Goal: Information Seeking & Learning: Check status

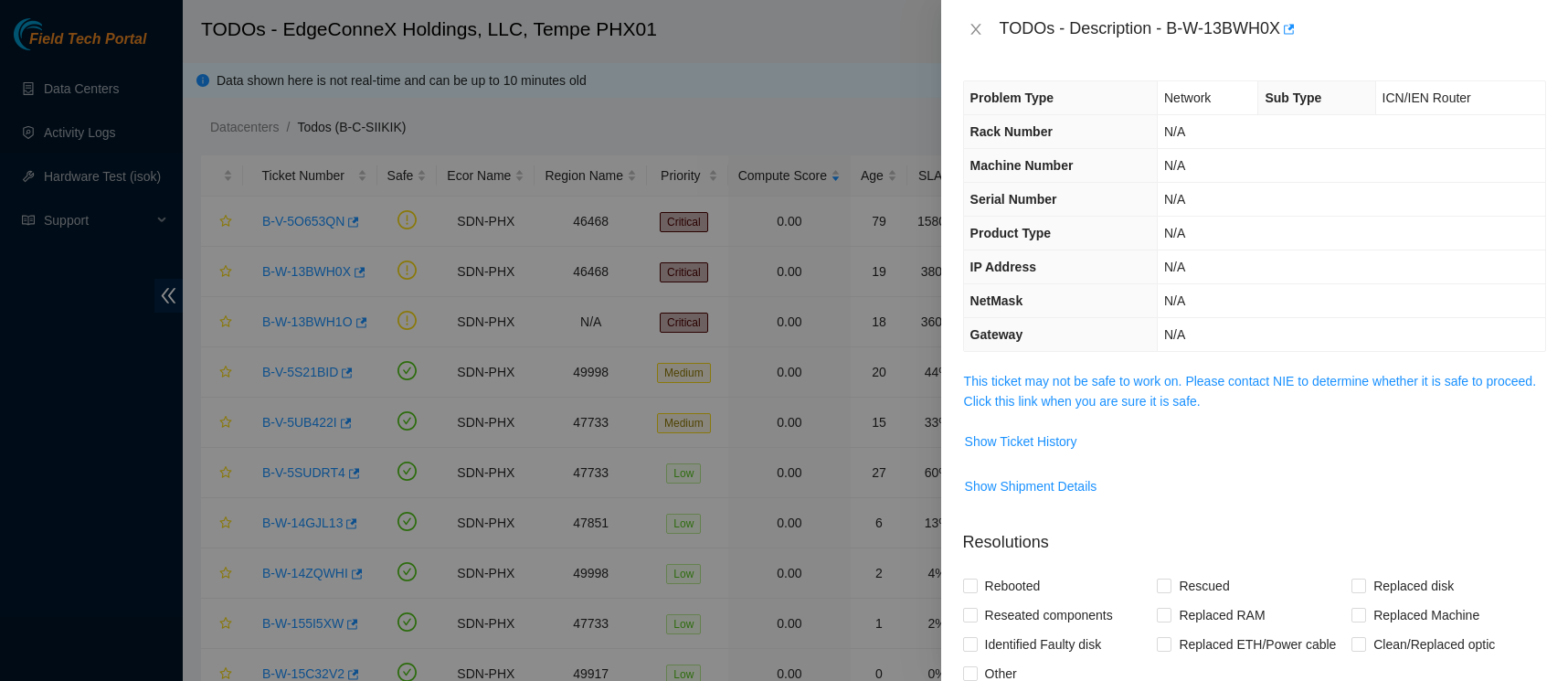
click at [1134, 458] on td "Show Ticket History" at bounding box center [1255, 448] width 583 height 45
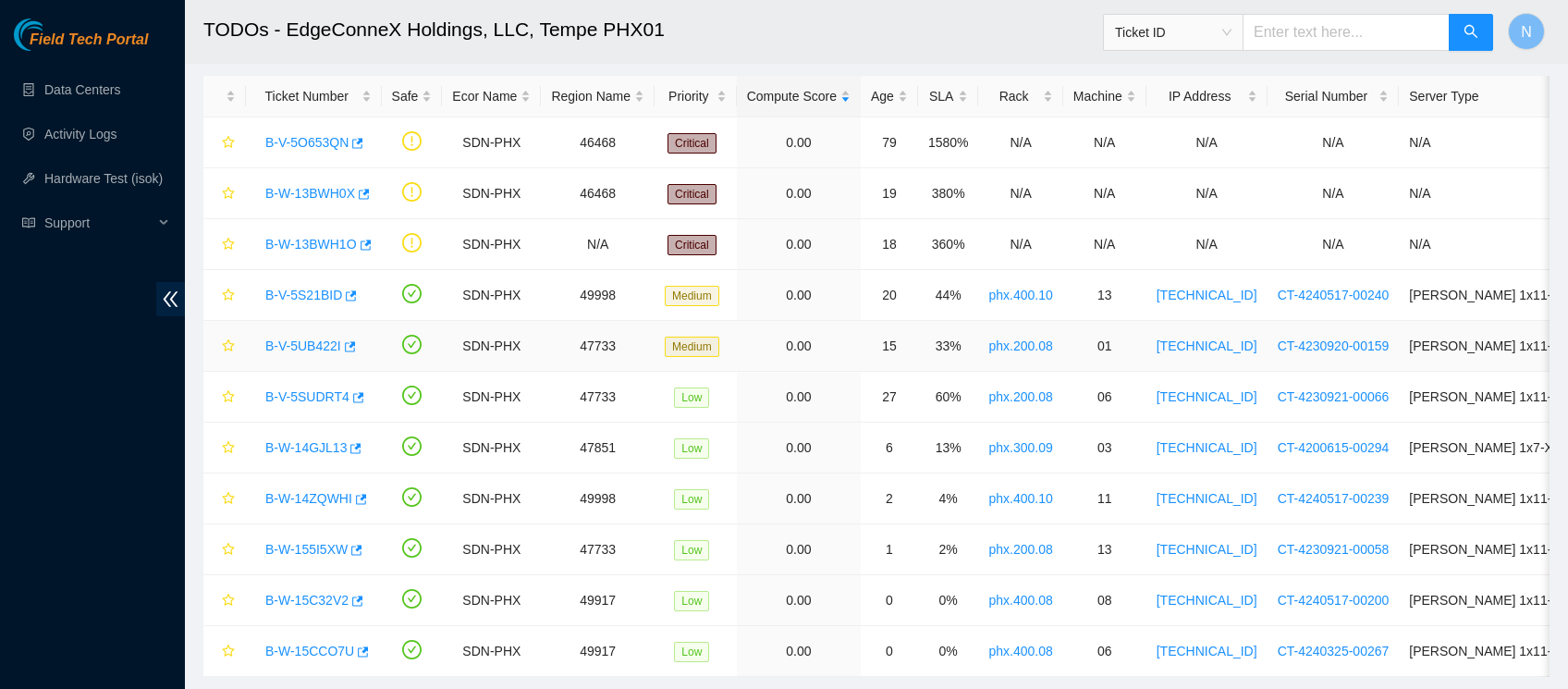
scroll to position [109, 0]
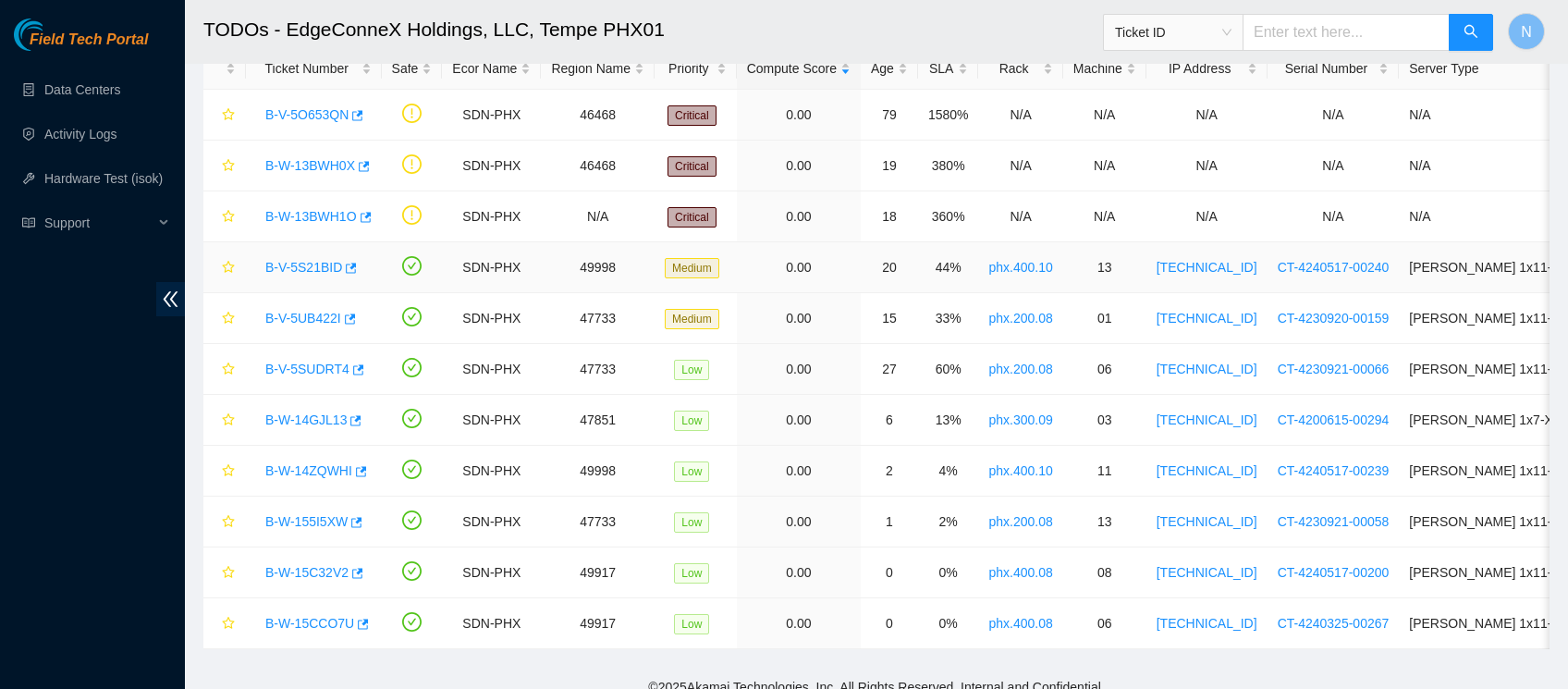
click at [322, 265] on link "B-V-5S21BID" at bounding box center [303, 267] width 77 height 15
drag, startPoint x: 246, startPoint y: 260, endPoint x: 963, endPoint y: 285, distance: 717.4
click at [963, 285] on tr "B-V-5S21BID SDN-PHX 49998 Medium 0.00 20 44% phx.400.10 13 23.219.183.238 CT-42…" at bounding box center [1052, 267] width 1698 height 51
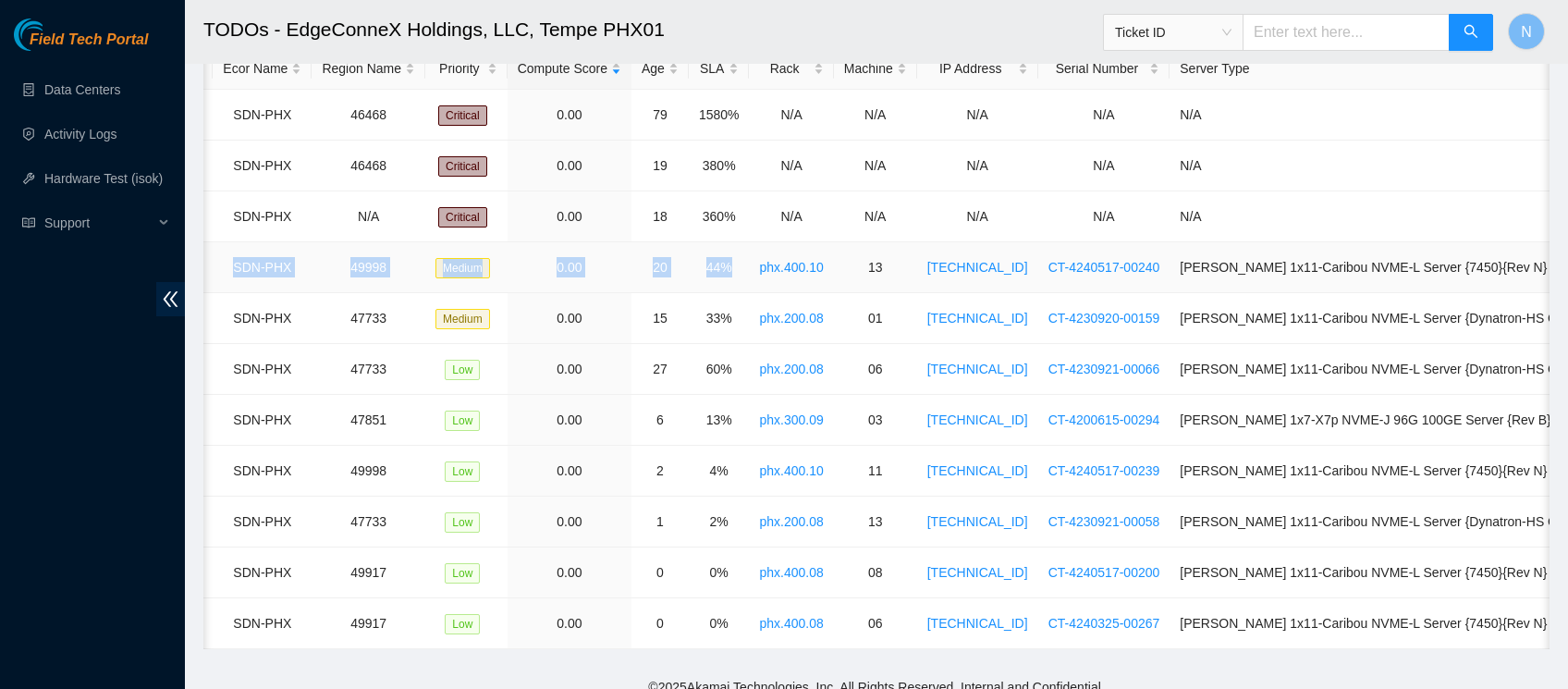
scroll to position [0, 326]
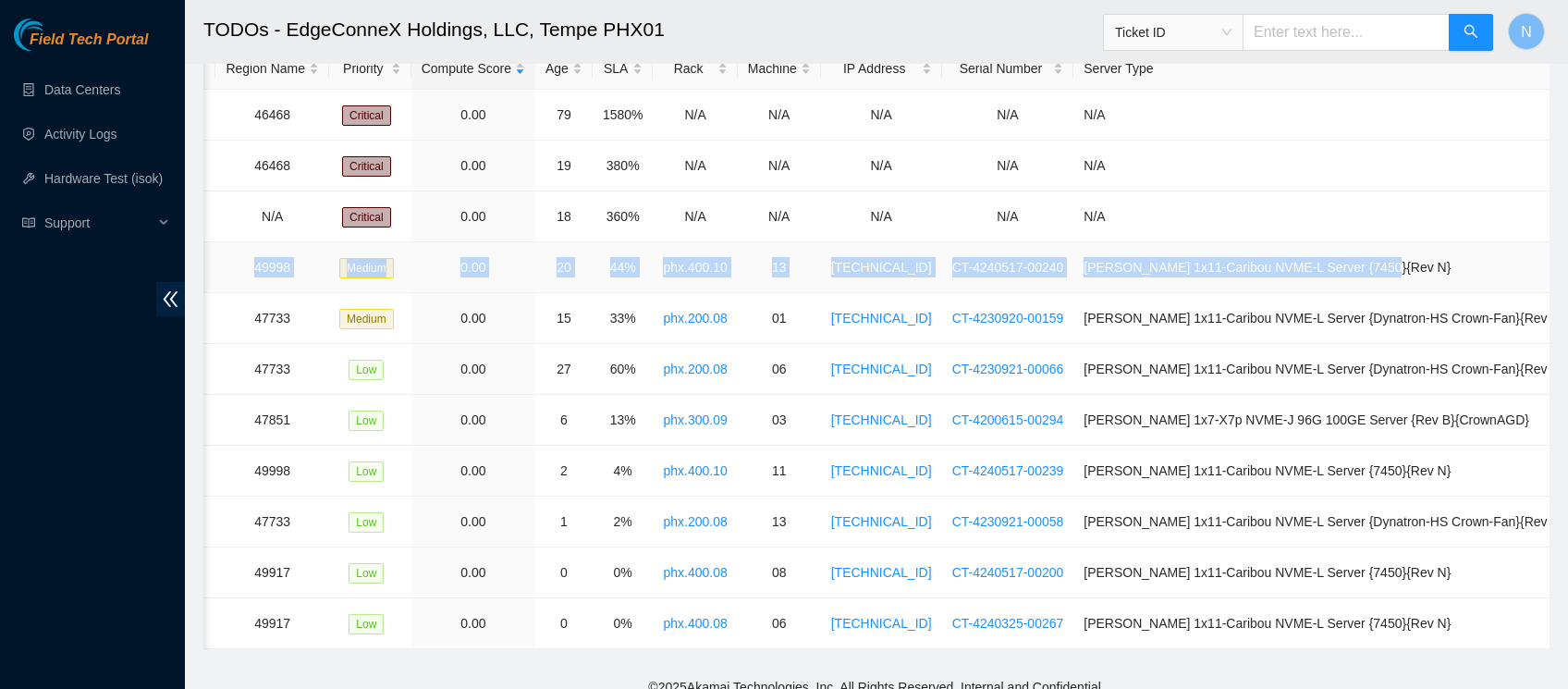
click at [1448, 271] on td "Ciara 1x11-Caribou NVME-L Server {7450}{Rev N}" at bounding box center [1325, 267] width 502 height 51
copy tr "B-V-5S21BID SDN-PHX 49998 Medium 0.00 20 44% phx.400.10 13 23.219.183.238 CT-42…"
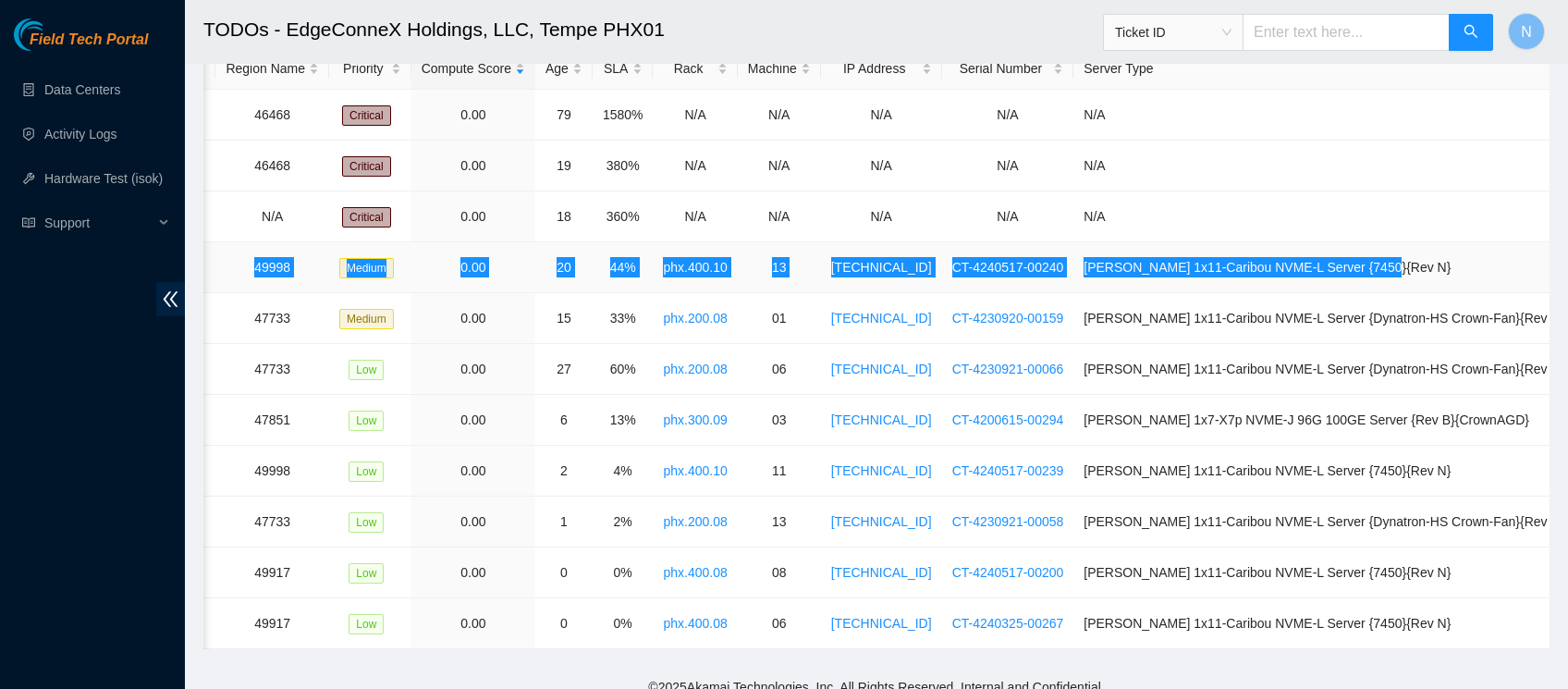
copy tr "B-V-5S21BID SDN-PHX 49998 Medium 0.00 20 44% phx.400.10 13 23.219.183.238 CT-42…"
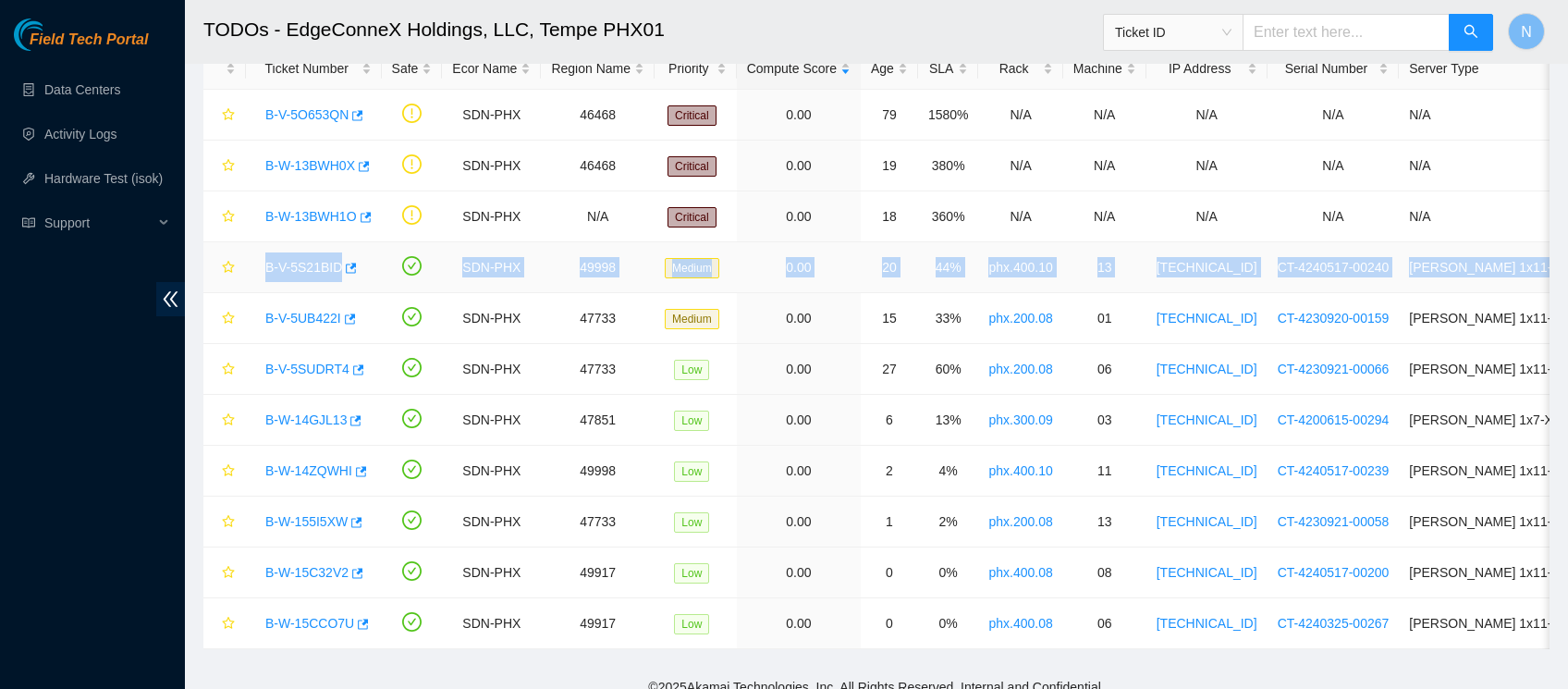
click at [309, 264] on link "B-V-5S21BID" at bounding box center [303, 267] width 77 height 15
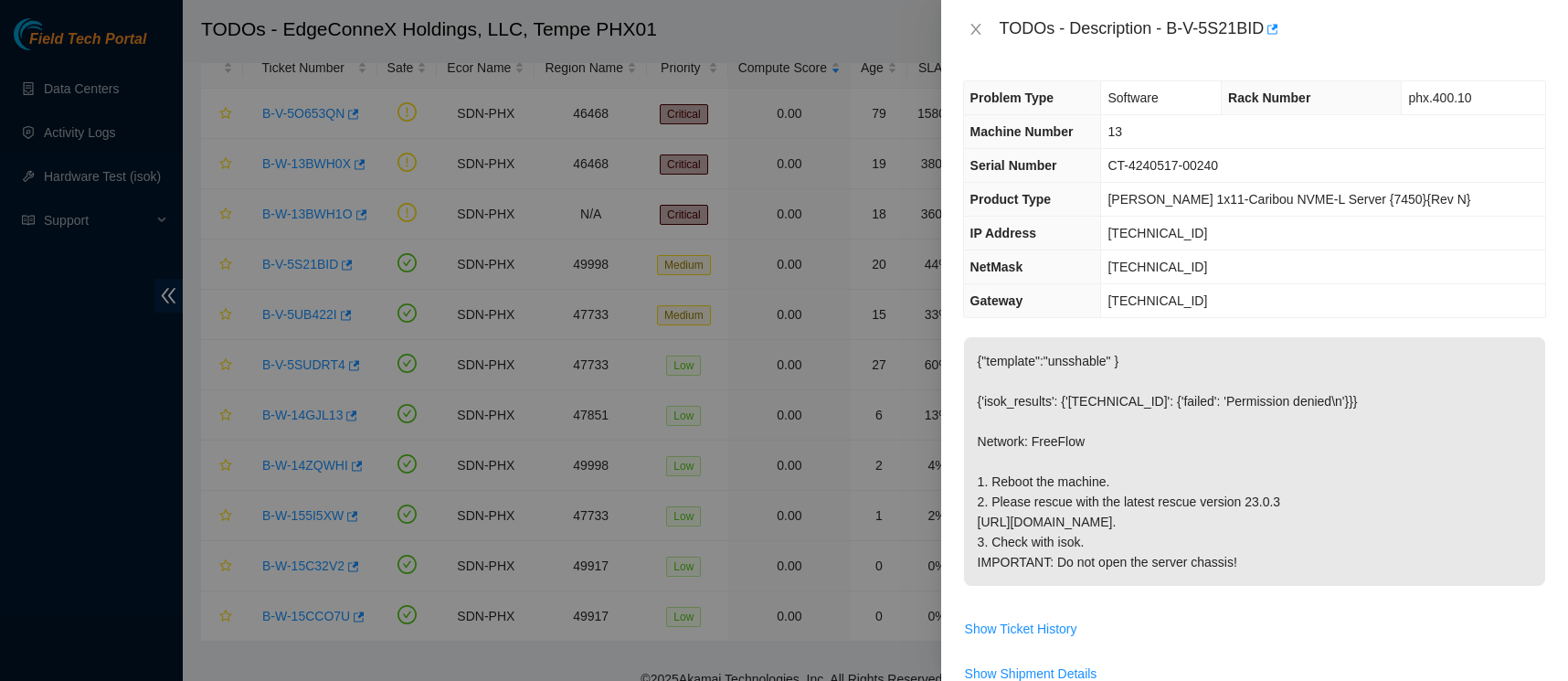
click at [1182, 339] on p "{"template":"unsshable" } {'isok_results': {'23.219.183.238': {'failed': 'Permi…" at bounding box center [1255, 462] width 581 height 249
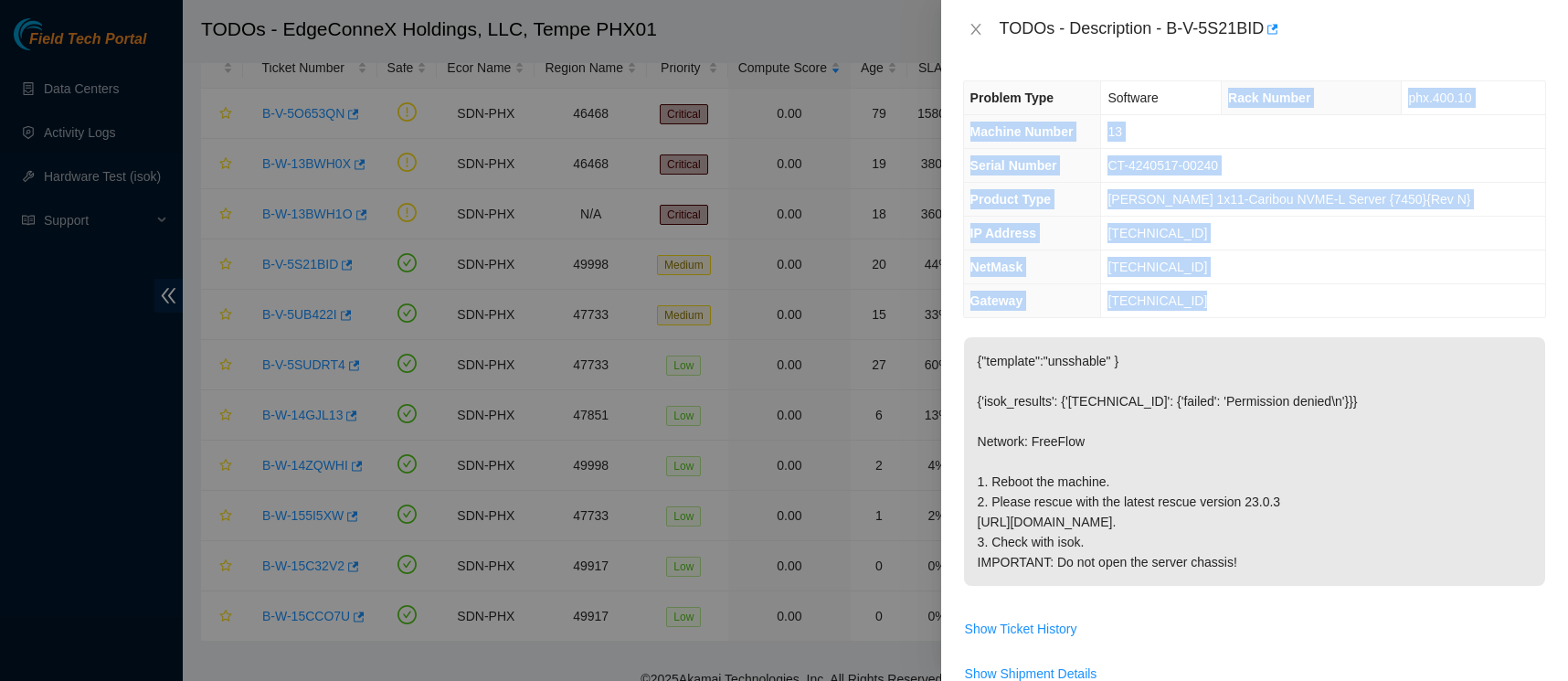
drag, startPoint x: 1241, startPoint y: 293, endPoint x: 1240, endPoint y: 90, distance: 203.0
click at [1240, 90] on tbody "Problem Type Software Rack Number phx.400.10 Machine Number 13 Serial Number CT…" at bounding box center [1255, 199] width 581 height 236
copy tbody "Rack Number phx.400.10 Machine Number 13 Serial Number CT-4240517-00240 Product…"
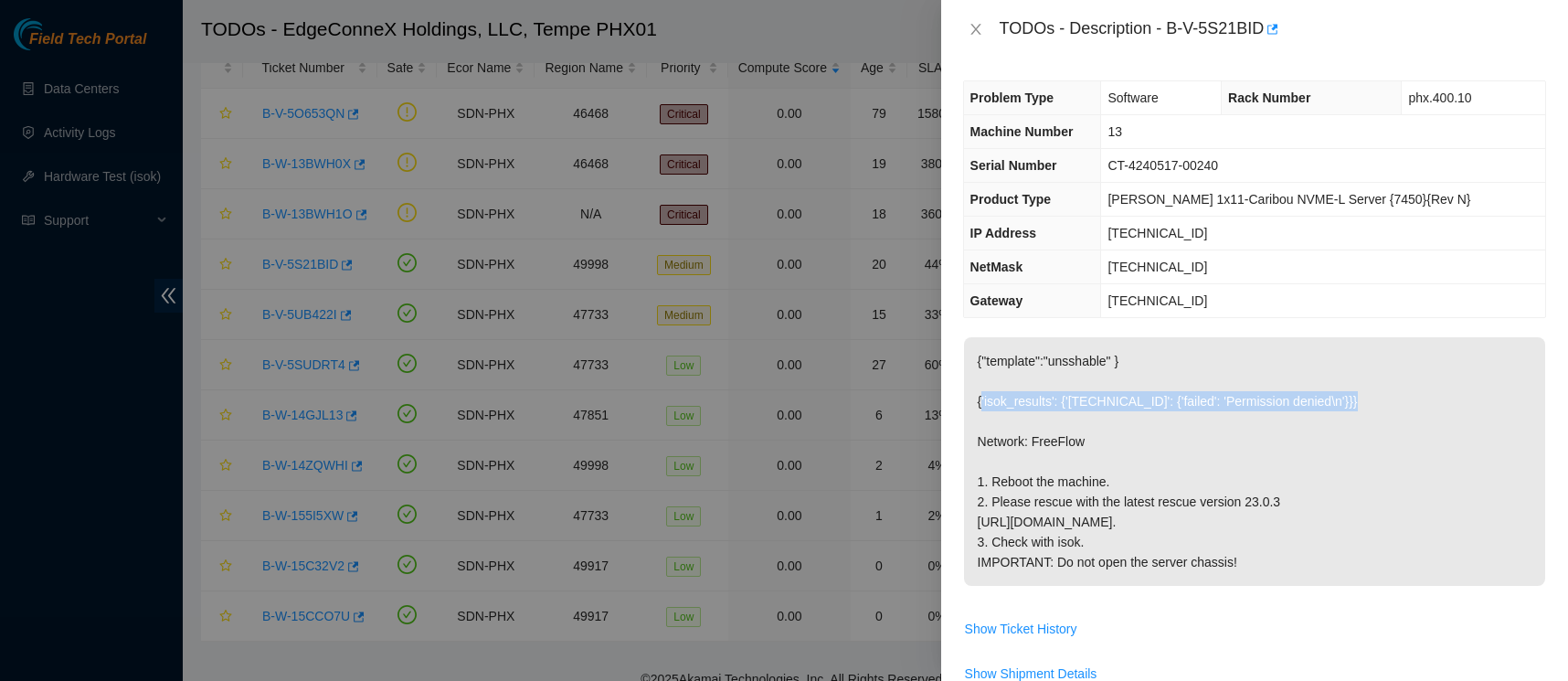
drag, startPoint x: 1405, startPoint y: 404, endPoint x: 985, endPoint y: 399, distance: 420.0
click at [985, 399] on p "{"template":"unsshable" } {'isok_results': {'23.219.183.238': {'failed': 'Permi…" at bounding box center [1255, 462] width 581 height 249
drag, startPoint x: 1189, startPoint y: 397, endPoint x: 1201, endPoint y: 397, distance: 12.0
click at [1201, 397] on p "{"template":"unsshable" } {'isok_results': {'23.219.183.238': {'failed': 'Permi…" at bounding box center [1255, 462] width 581 height 249
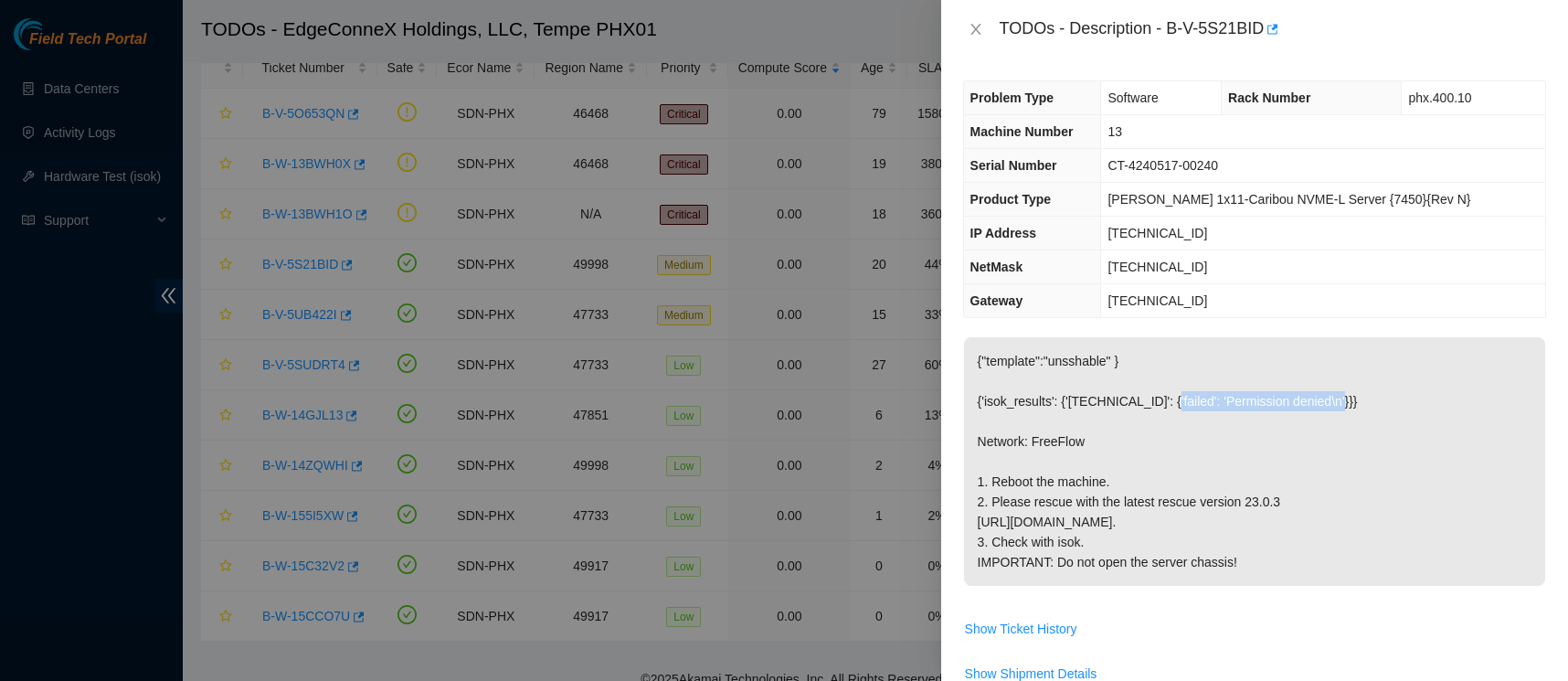
click at [1363, 393] on p "{"template":"unsshable" } {'isok_results': {'23.219.183.238': {'failed': 'Permi…" at bounding box center [1255, 462] width 581 height 249
copy p "'failed': 'Permission denied\n'"
drag, startPoint x: 1263, startPoint y: 556, endPoint x: 964, endPoint y: 476, distance: 309.5
click at [965, 476] on p "{"template":"unsshable" } {'isok_results': {'23.219.183.238': {'failed': 'Permi…" at bounding box center [1255, 462] width 581 height 249
copy p "1. Reboot the machine. 2. Please rescue with the latest rescue version 23.0.3 h…"
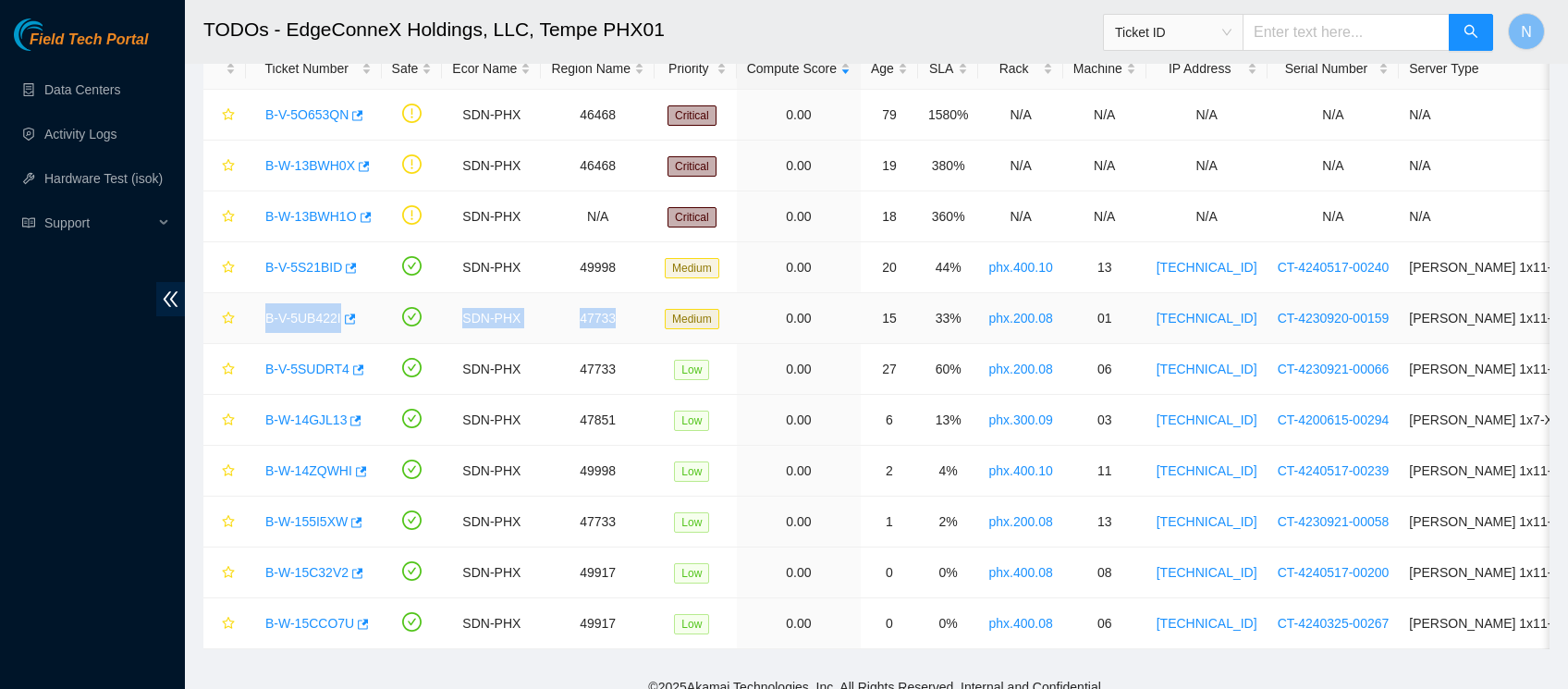
drag, startPoint x: 258, startPoint y: 311, endPoint x: 693, endPoint y: 301, distance: 435.1
click at [693, 301] on tr "B-V-5UB422I SDN-PHX 47733 Medium 0.00 15 33% phx.200.08 01 23.219.207.34 CT-423…" at bounding box center [1052, 318] width 1698 height 51
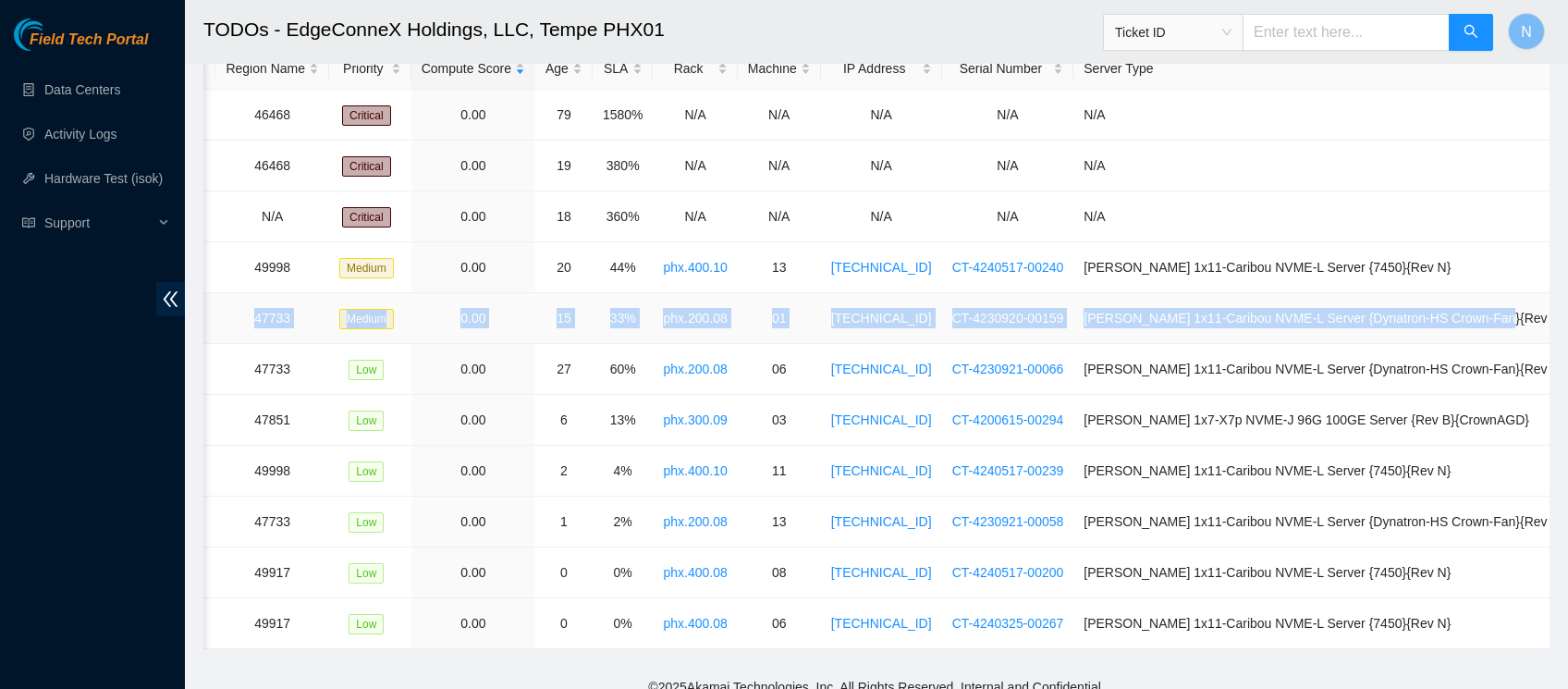
click at [1540, 315] on td "Ciara 1x11-Caribou NVME-L Server {Dynatron-HS Crown-Fan}{Rev G}" at bounding box center [1325, 318] width 502 height 51
copy tr "B-V-5UB422I SDN-PHX 47733 Medium 0.00 15 33% phx.200.08 01 23.219.207.34 CT-423…"
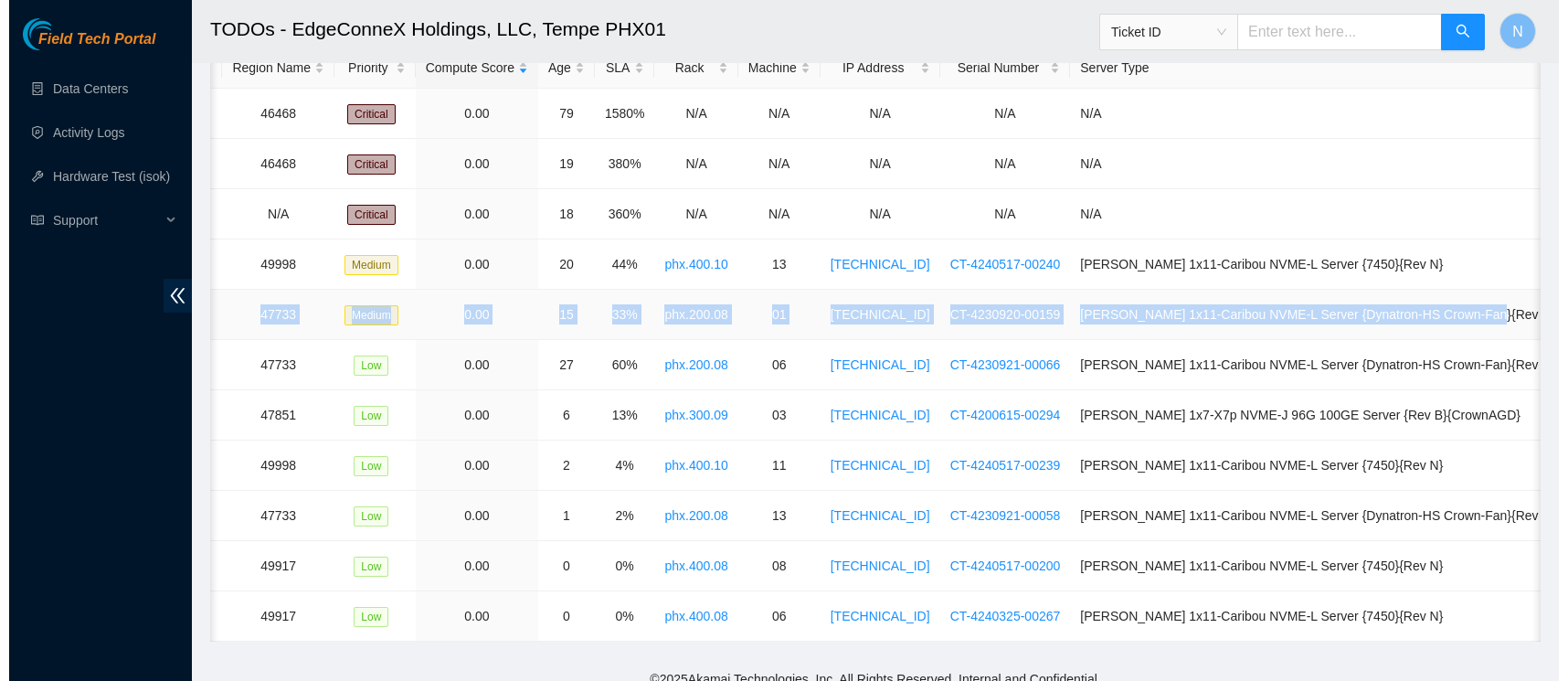
scroll to position [0, 0]
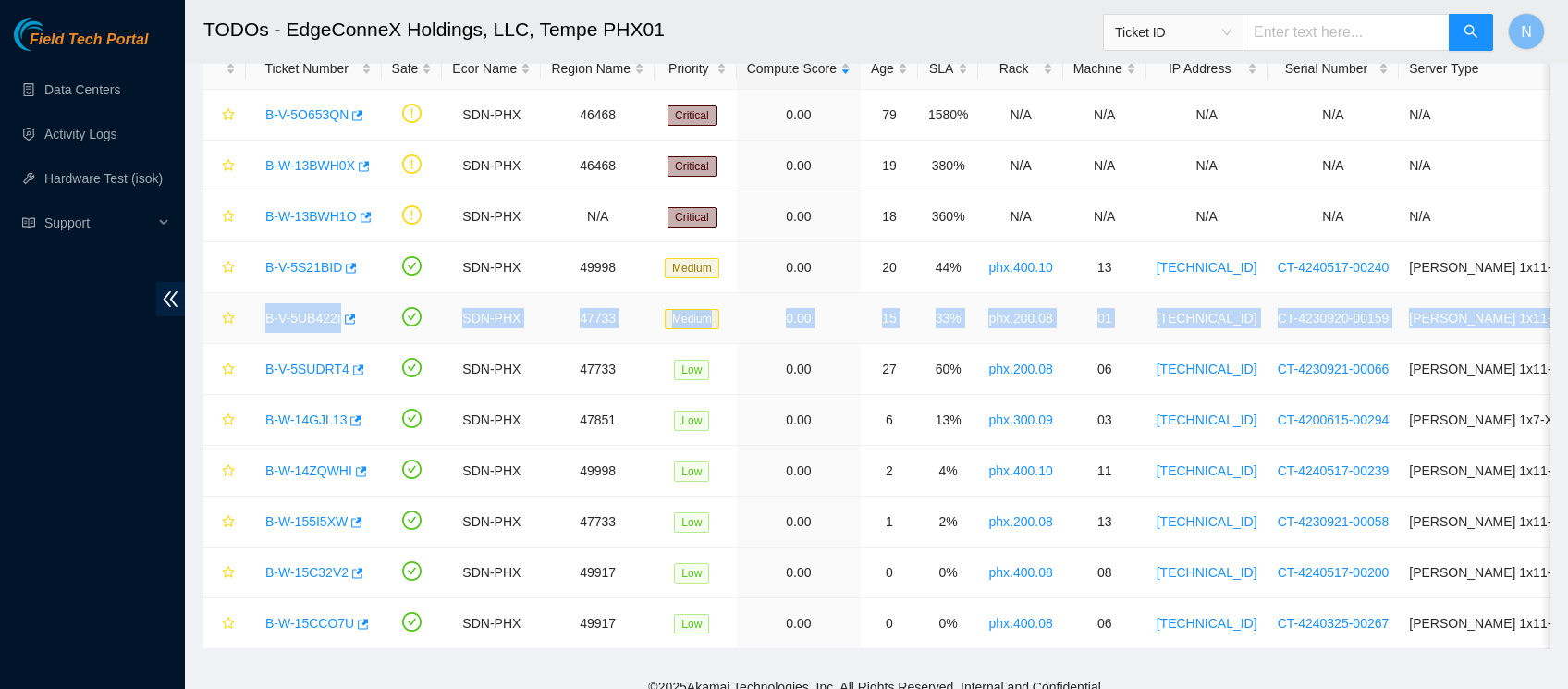
click at [272, 303] on div "B-V-5UB422I" at bounding box center [314, 318] width 116 height 30
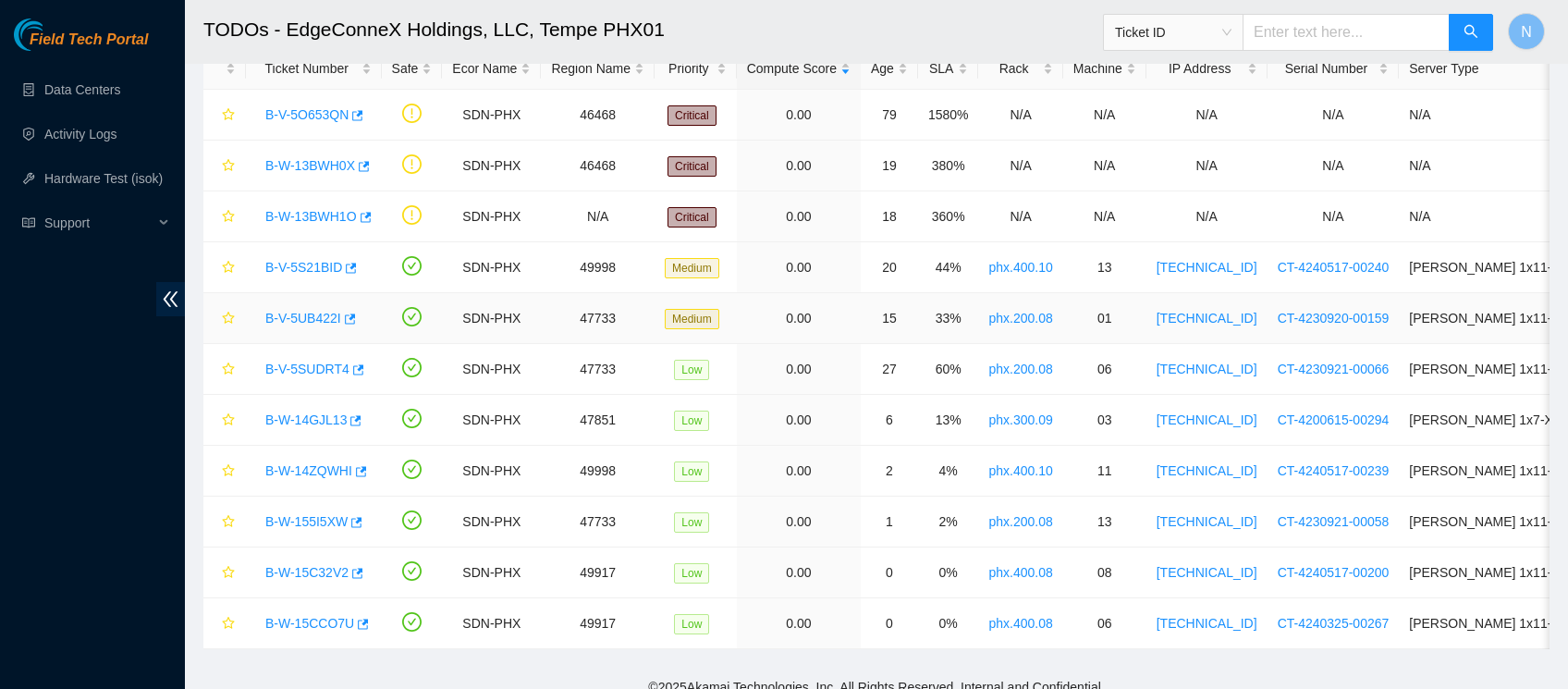
click at [294, 318] on link "B-V-5UB422I" at bounding box center [303, 318] width 76 height 15
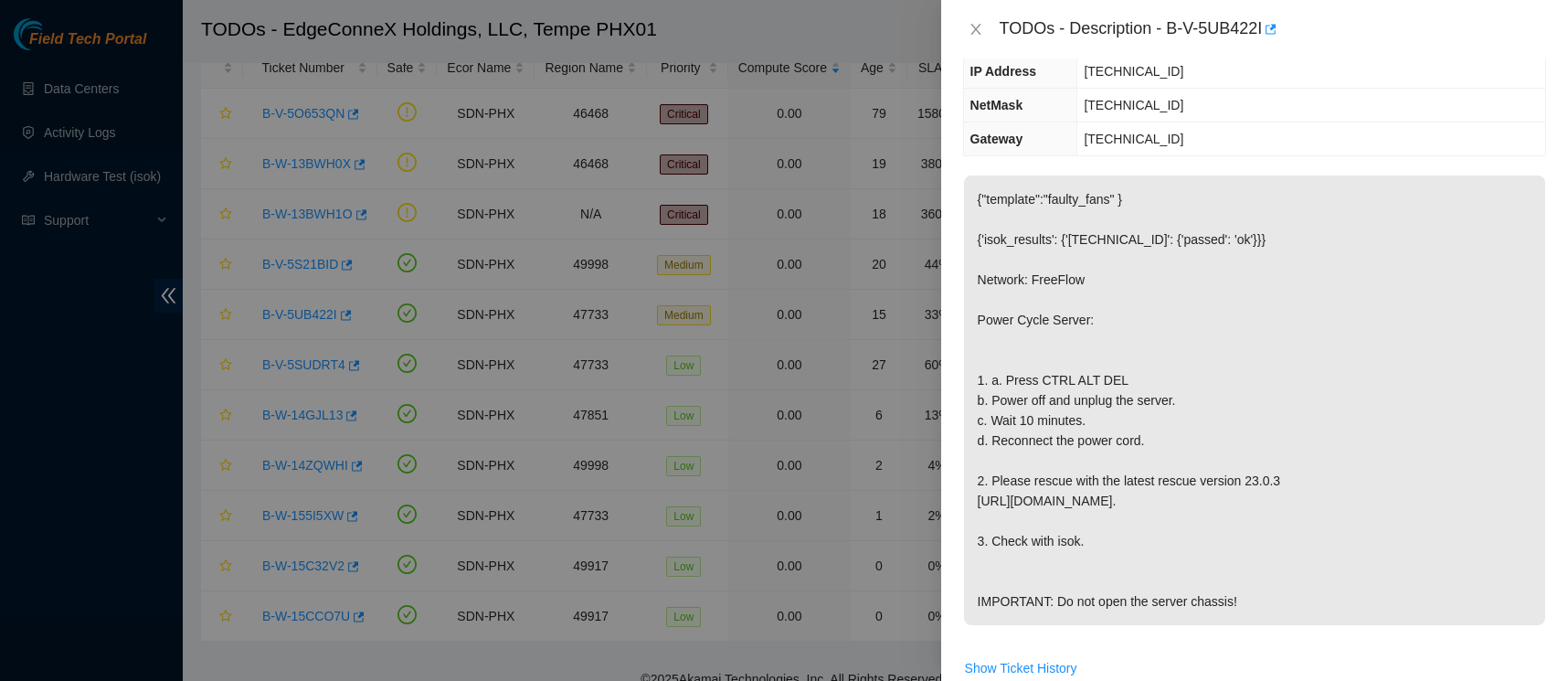
scroll to position [199, 0]
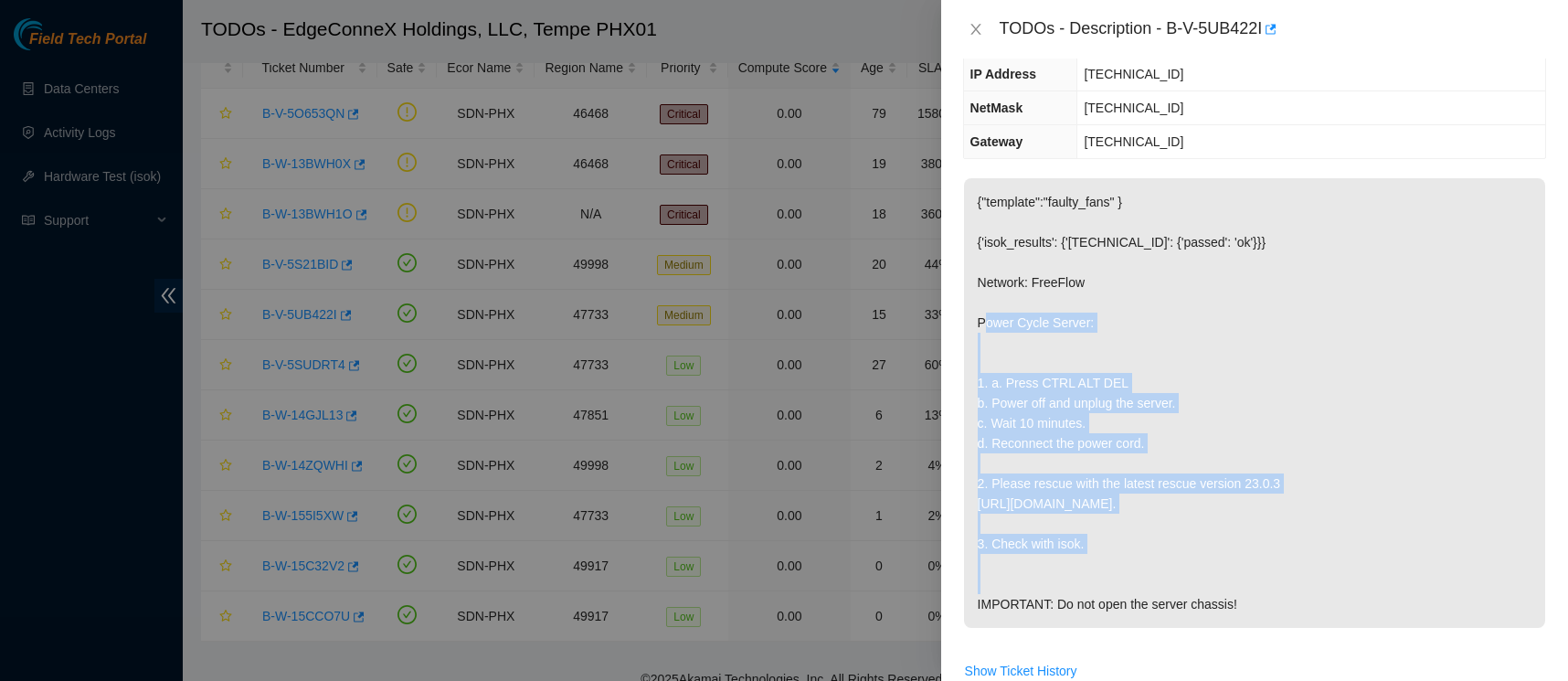
drag, startPoint x: 1295, startPoint y: 478, endPoint x: 971, endPoint y: 303, distance: 368.2
click at [971, 303] on p "{"template":"faulty_fans" } {'isok_results': {'23.219.207.34': {'passed': 'ok'}…" at bounding box center [1255, 403] width 581 height 450
copy p "Power Cycle Server: 1. a. Press CTRL ALT DEL b. Power off and unplug the server…"
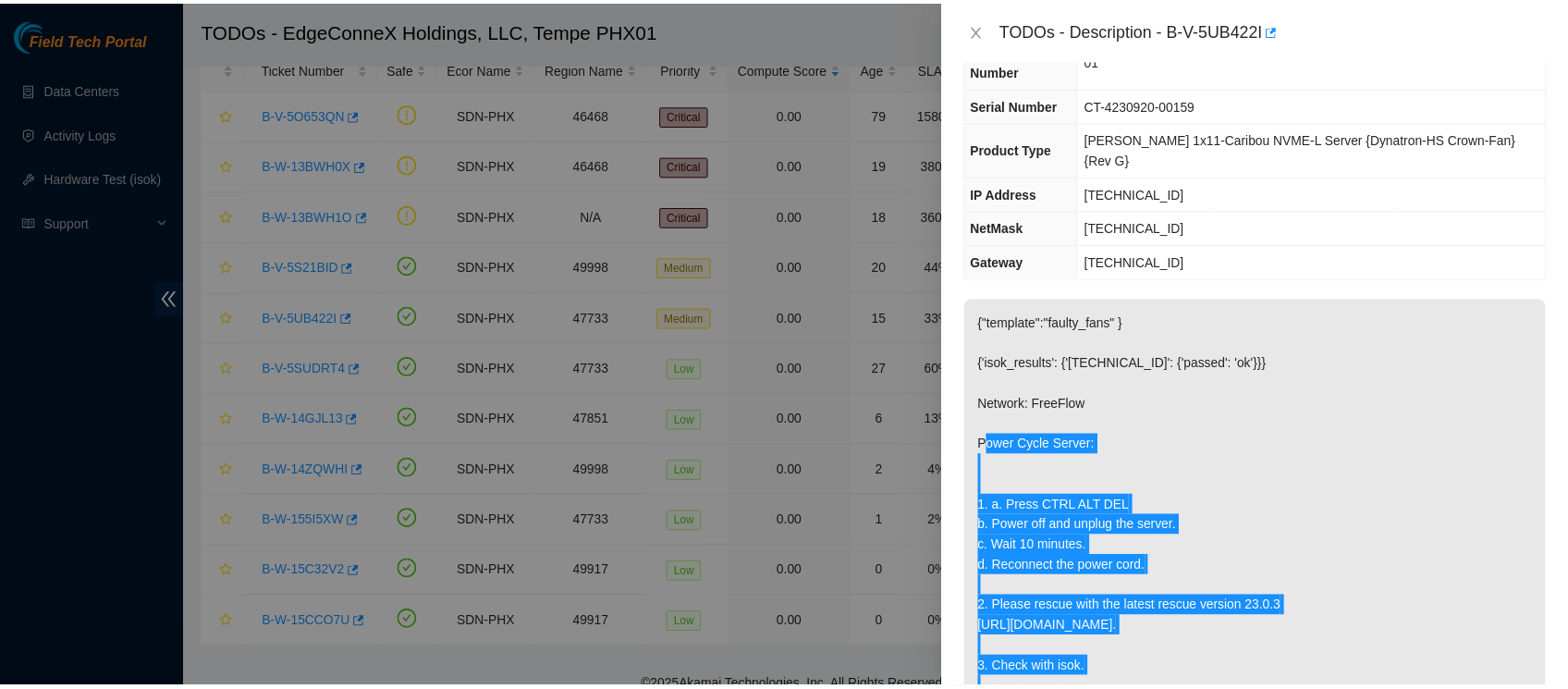
scroll to position [0, 0]
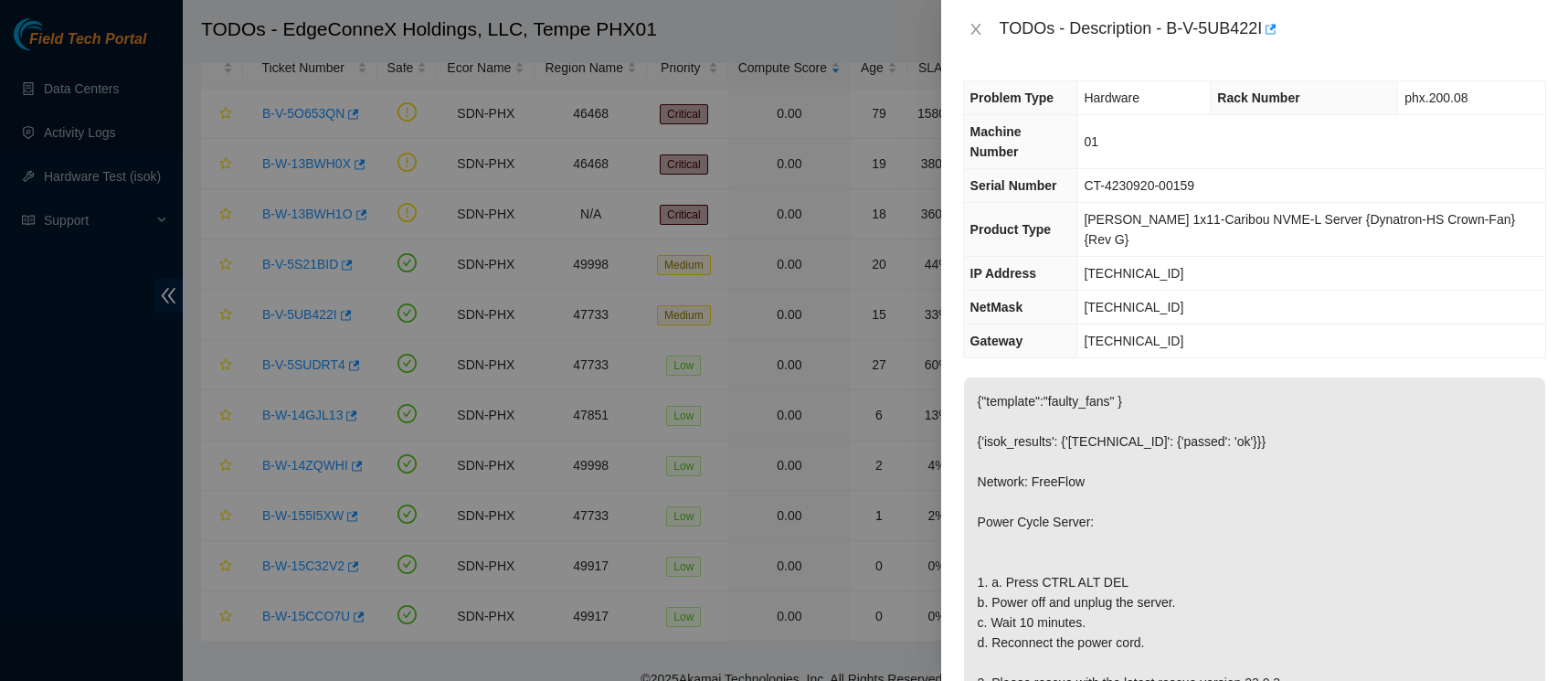
click at [1285, 416] on p "{"template":"faulty_fans" } {'isok_results': {'23.219.207.34': {'passed': 'ok'}…" at bounding box center [1255, 602] width 581 height 450
click at [1254, 416] on p "{"template":"faulty_fans" } {'isok_results': {'23.219.207.34': {'passed': 'ok'}…" at bounding box center [1255, 602] width 581 height 450
copy p "{'isok_results': {'23.219.207.34': {'passed': 'ok'}}} N"
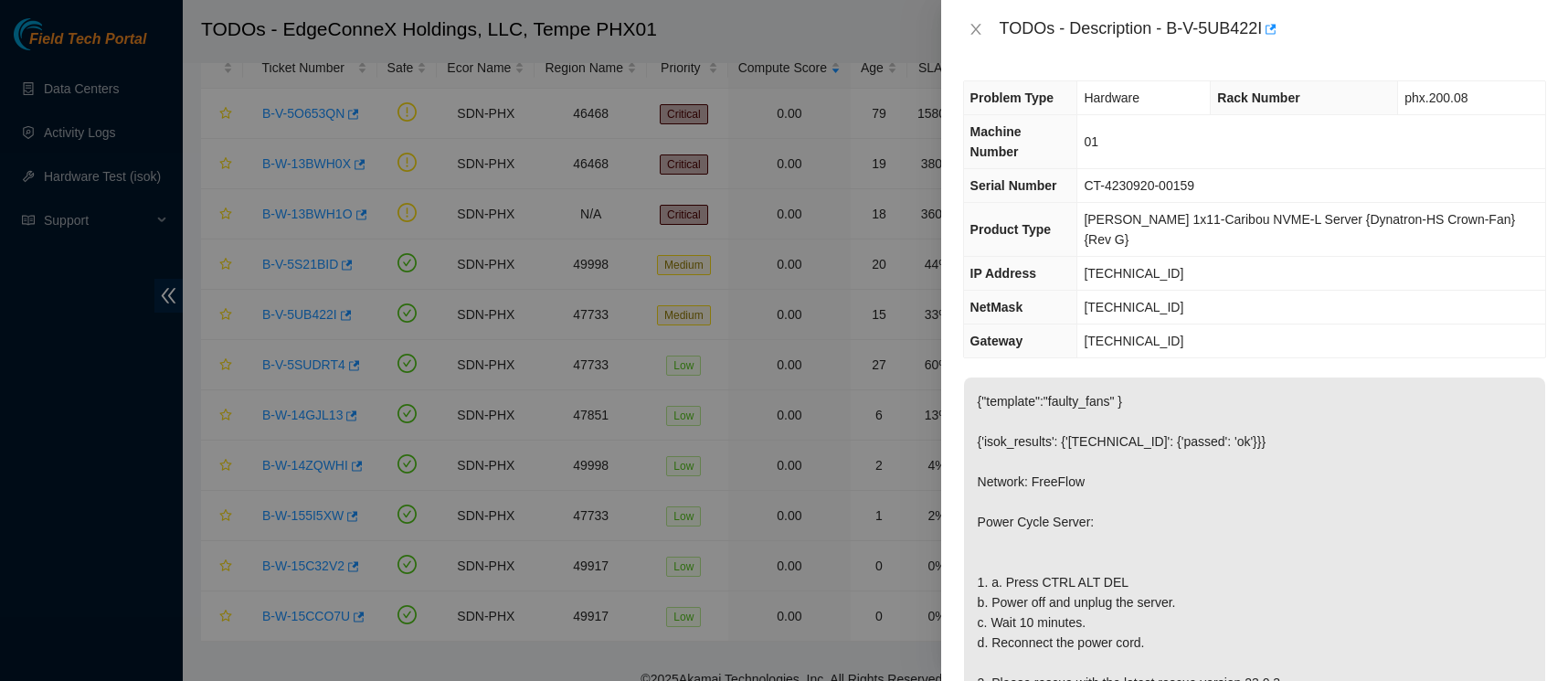
click at [1158, 399] on p "{"template":"faulty_fans" } {'isok_results': {'23.219.207.34': {'passed': 'ok'}…" at bounding box center [1255, 602] width 581 height 450
drag, startPoint x: 1298, startPoint y: 420, endPoint x: 978, endPoint y: 420, distance: 320.0
click at [978, 420] on p "{"template":"faulty_fans" } {'isok_results': {'23.219.207.34': {'passed': 'ok'}…" at bounding box center [1255, 602] width 581 height 450
copy p "{'isok_results': {'23.219.207.34': {'passed': 'ok'}}}"
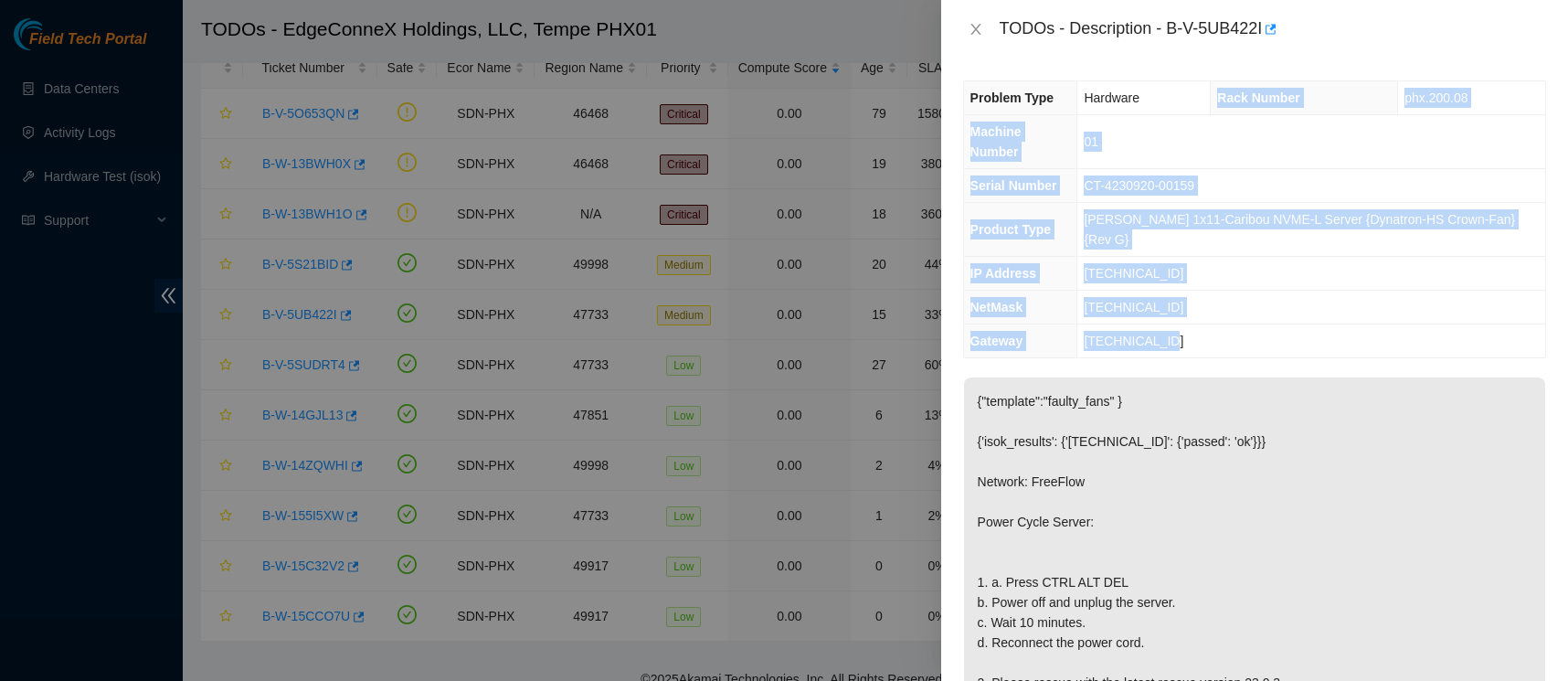
drag, startPoint x: 1242, startPoint y: 295, endPoint x: 1215, endPoint y: 96, distance: 200.8
click at [1215, 96] on tbody "Problem Type Hardware Rack Number phx.200.08 Machine Number 01 Serial Number CT…" at bounding box center [1255, 219] width 581 height 276
copy tbody "Rack Number phx.200.08 Machine Number 01 Serial Number CT-4230920-00159 Product…"
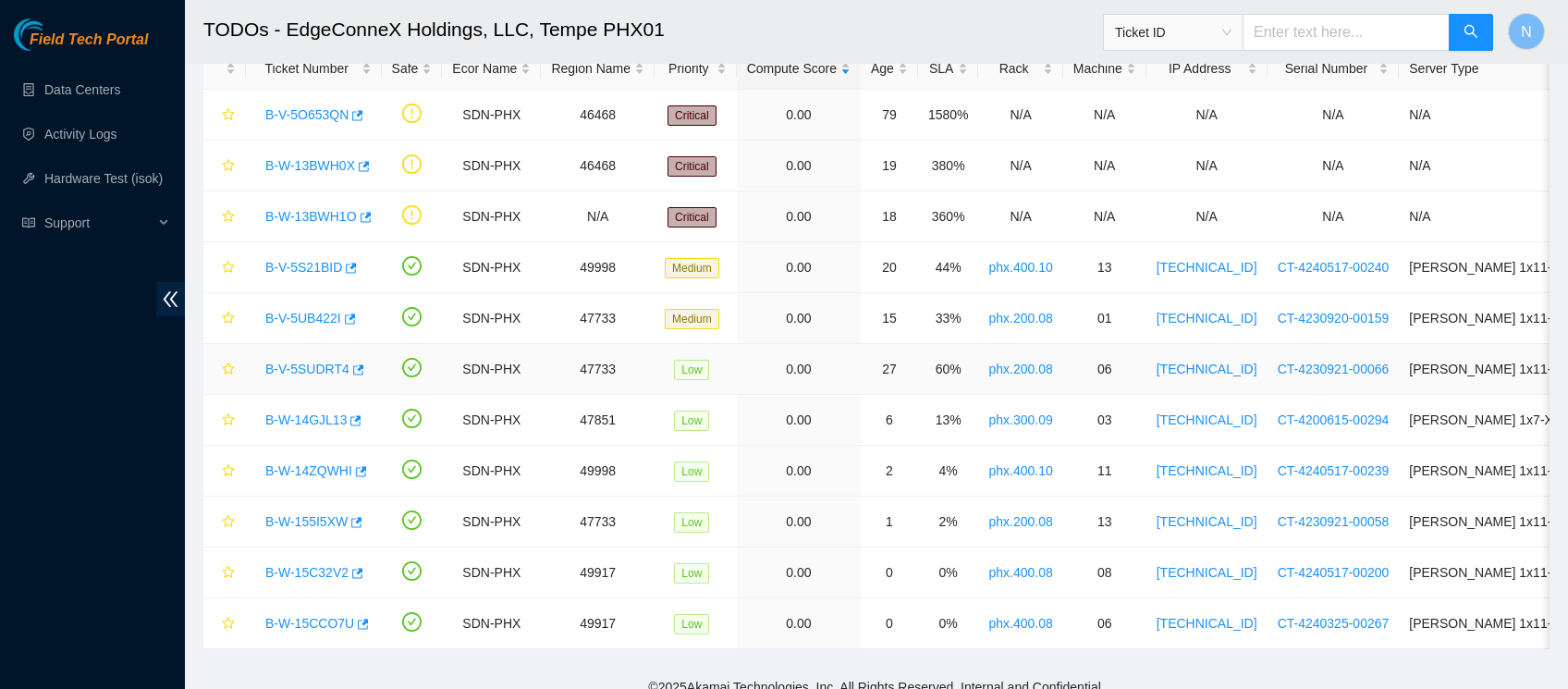
click at [256, 369] on div "B-V-5SUDRT4" at bounding box center [314, 369] width 116 height 30
drag, startPoint x: 247, startPoint y: 369, endPoint x: 794, endPoint y: 373, distance: 547.0
click at [794, 373] on tr "B-V-5SUDRT4 SDN-PHX 47733 Low 0.00 27 60% phx.200.08 06 23.219.207.39 CT-423092…" at bounding box center [1052, 369] width 1698 height 51
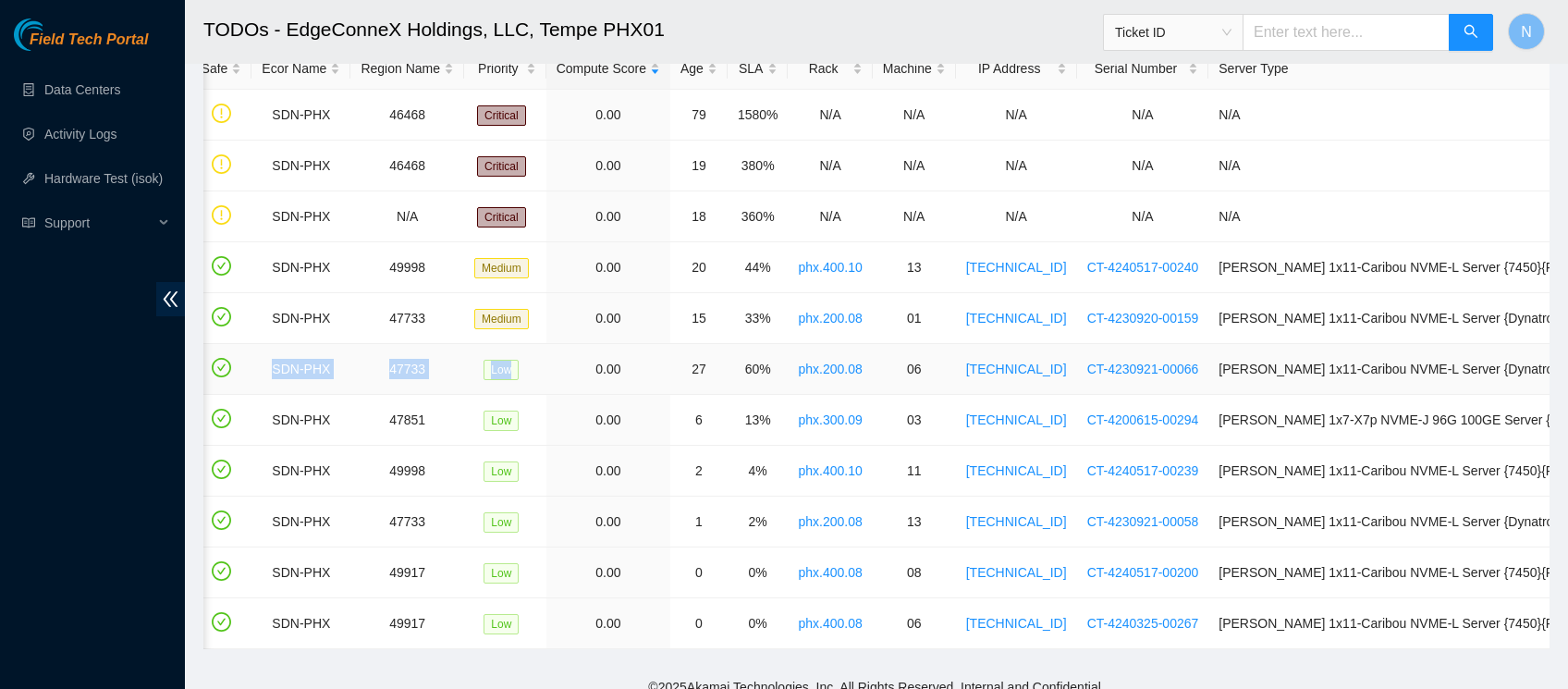
scroll to position [0, 326]
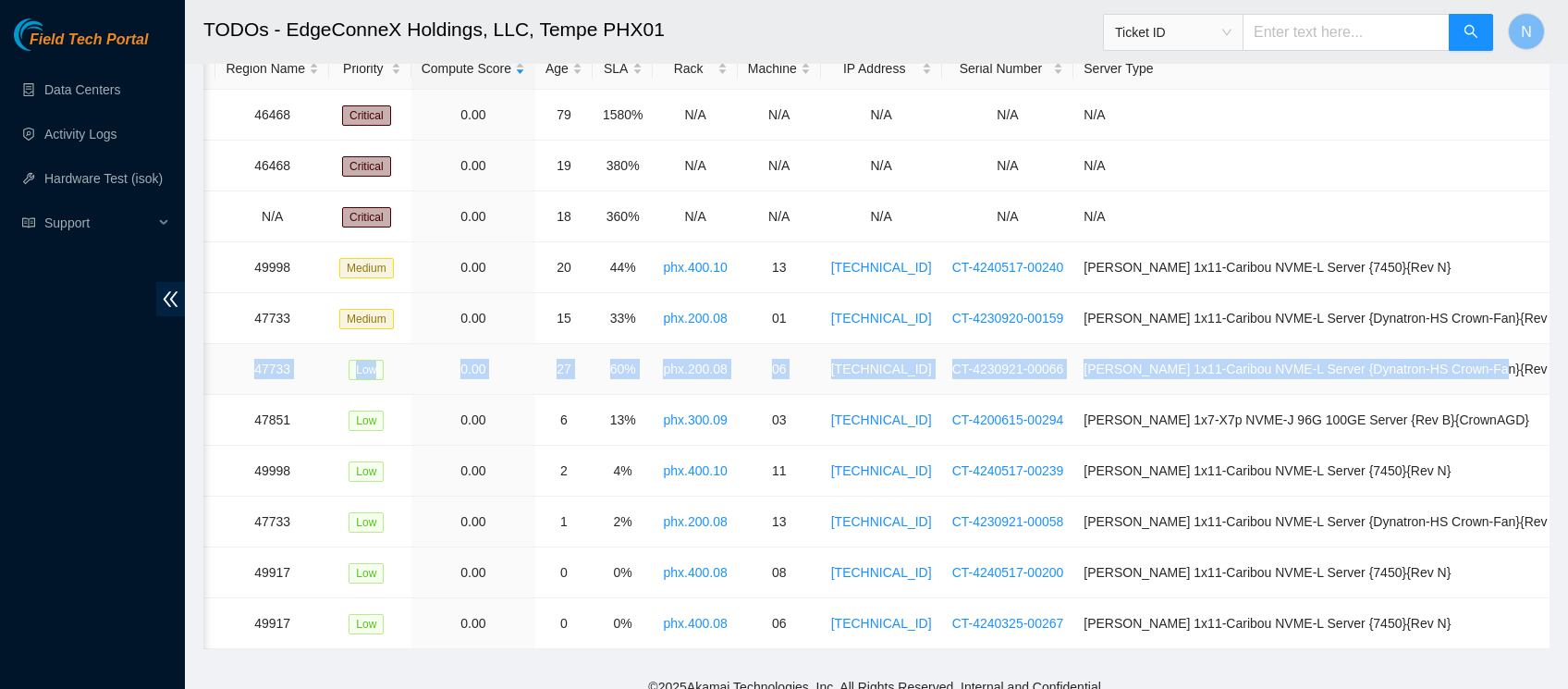
click at [1535, 375] on td "Ciara 1x11-Caribou NVME-L Server {Dynatron-HS Crown-Fan}{Rev G}" at bounding box center [1325, 369] width 502 height 51
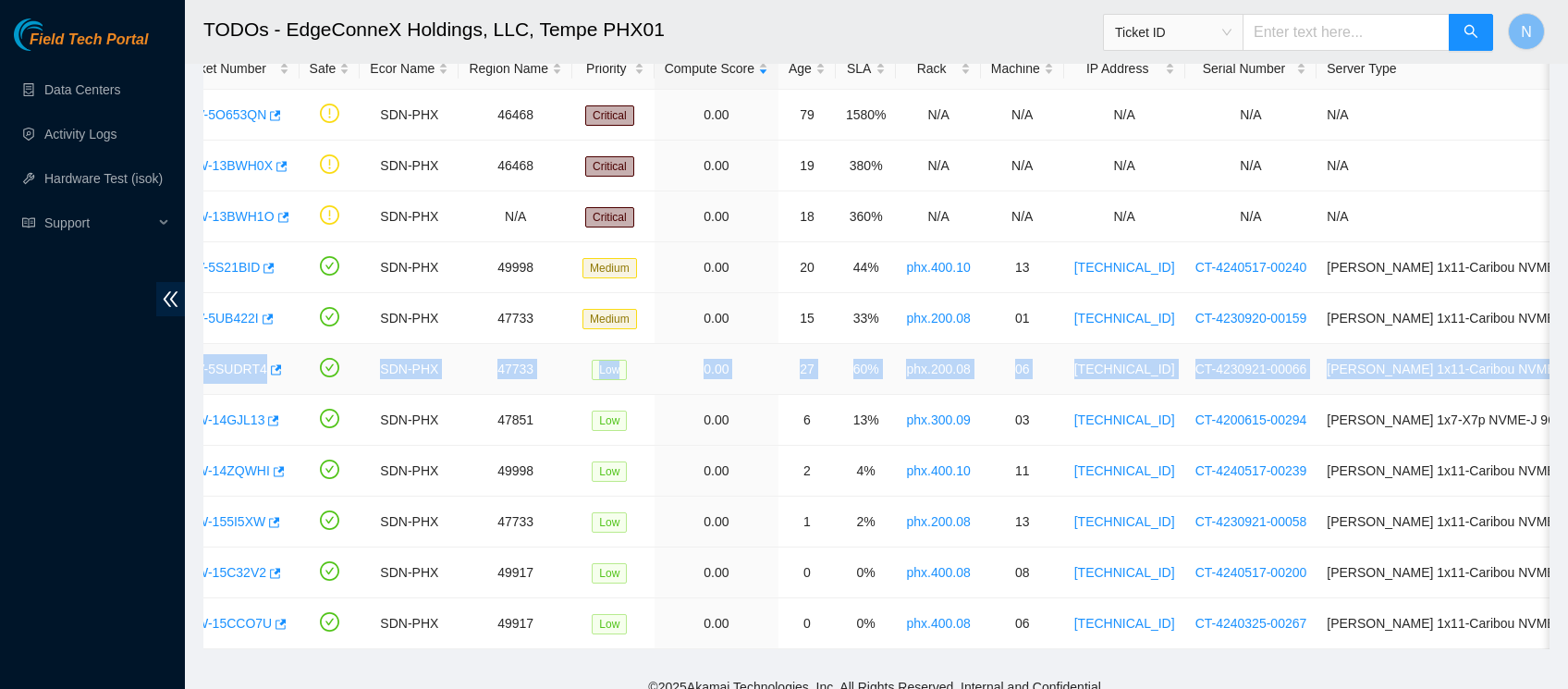
scroll to position [0, 0]
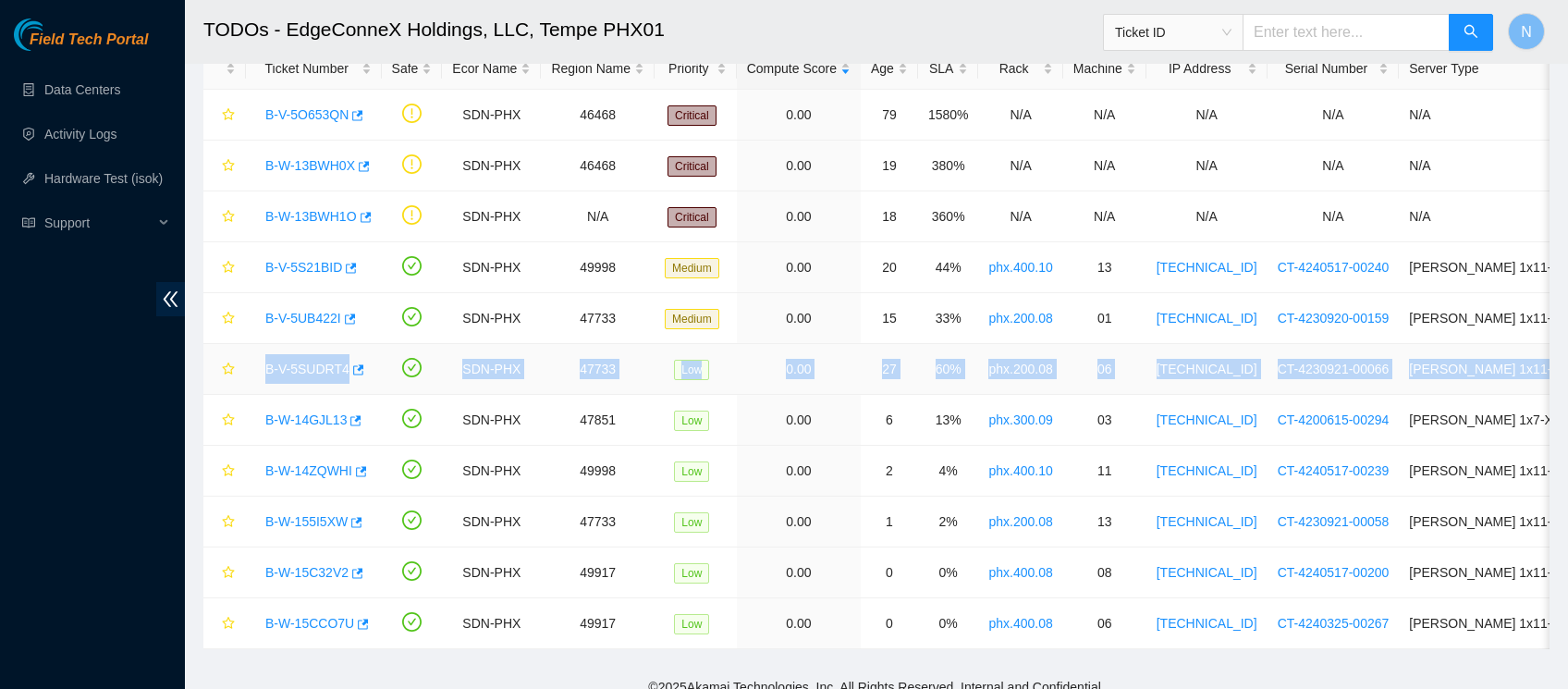
click at [314, 367] on link "B-V-5SUDRT4" at bounding box center [307, 369] width 84 height 15
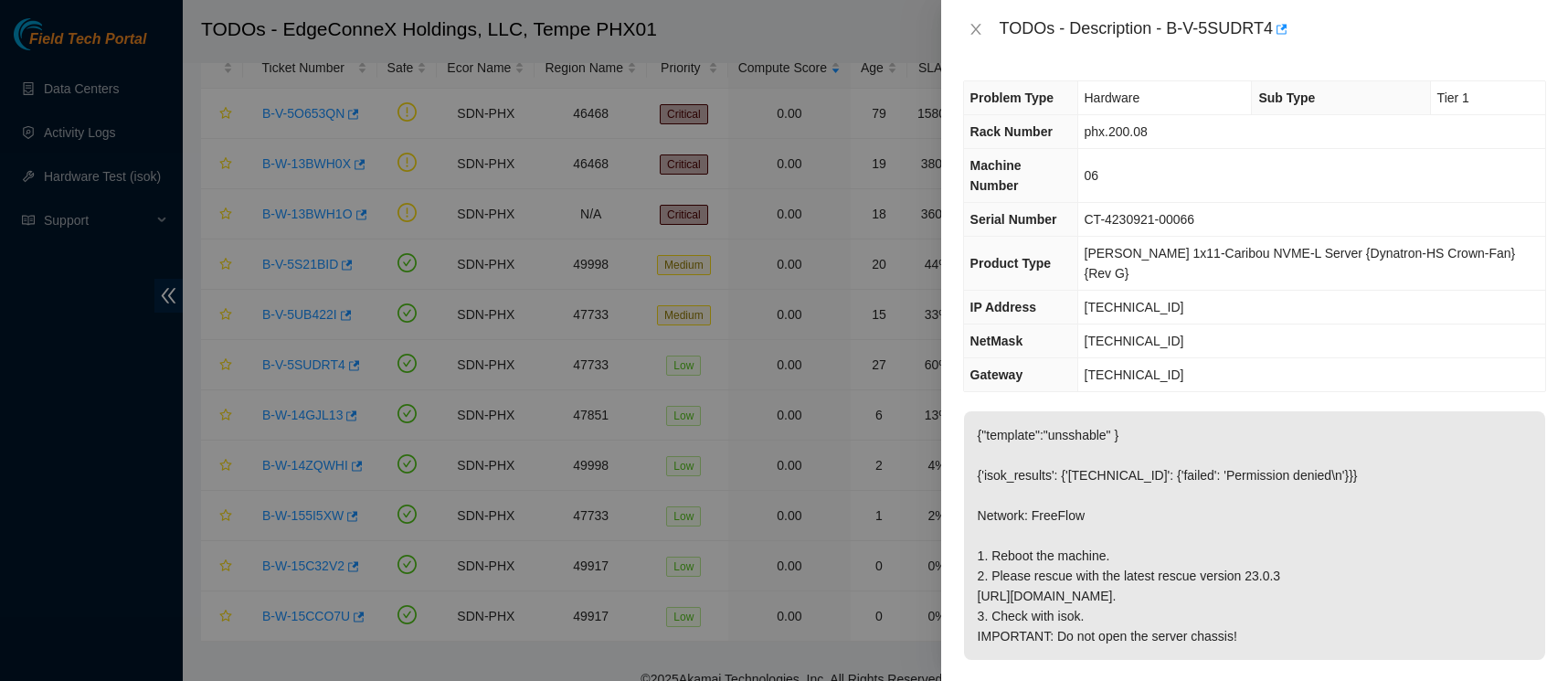
click at [1262, 500] on p "{"template":"unsshable" } {'isok_results': {'23.219.207.39': {'failed': 'Permis…" at bounding box center [1255, 536] width 581 height 249
click at [1183, 430] on p "{"template":"unsshable" } {'isok_results': {'23.219.207.39': {'failed': 'Permis…" at bounding box center [1255, 536] width 581 height 249
click at [979, 433] on p "{"template":"unsshable" } {'isok_results': {'23.219.207.39': {'failed': 'Permis…" at bounding box center [1255, 536] width 581 height 249
drag, startPoint x: 1388, startPoint y: 439, endPoint x: 974, endPoint y: 426, distance: 414.2
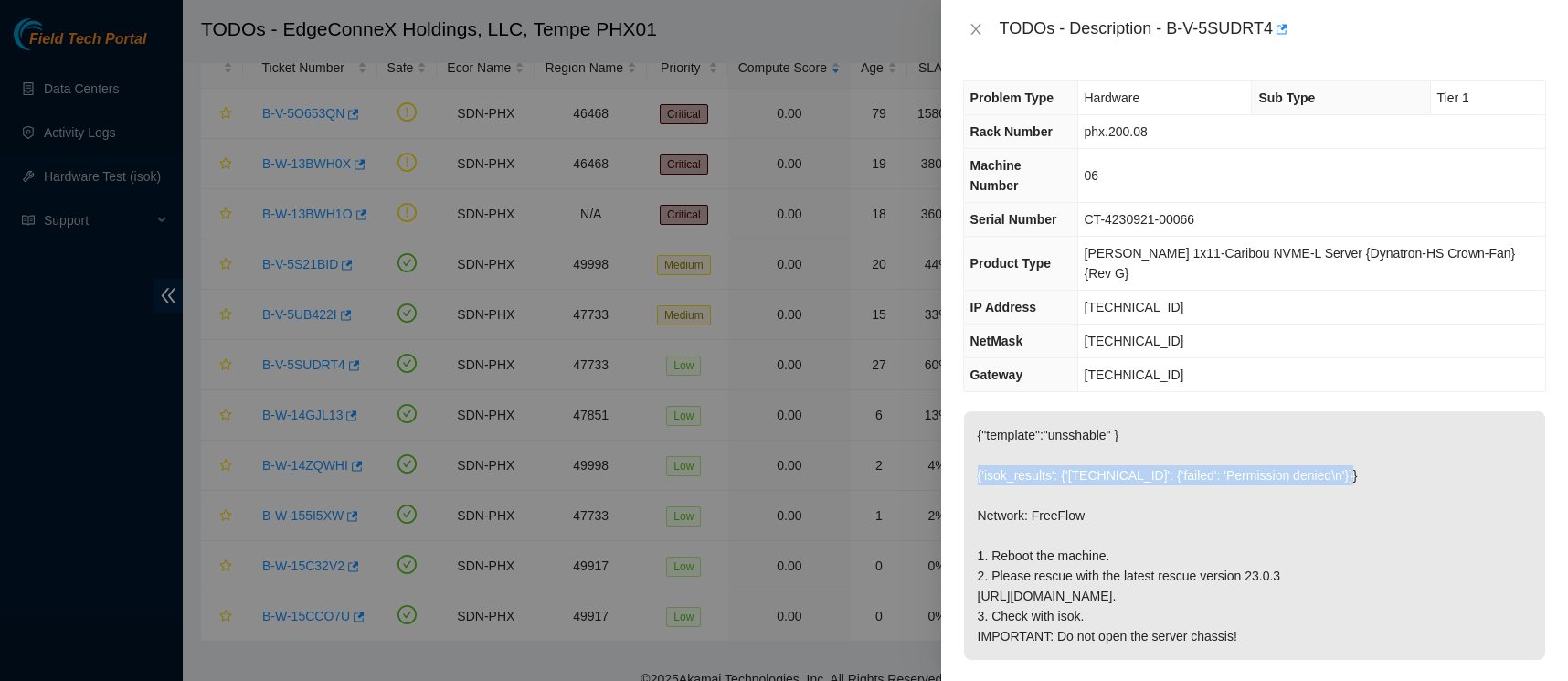
click at [974, 426] on p "{"template":"unsshable" } {'isok_results': {'23.219.207.39': {'failed': 'Permis…" at bounding box center [1255, 536] width 581 height 249
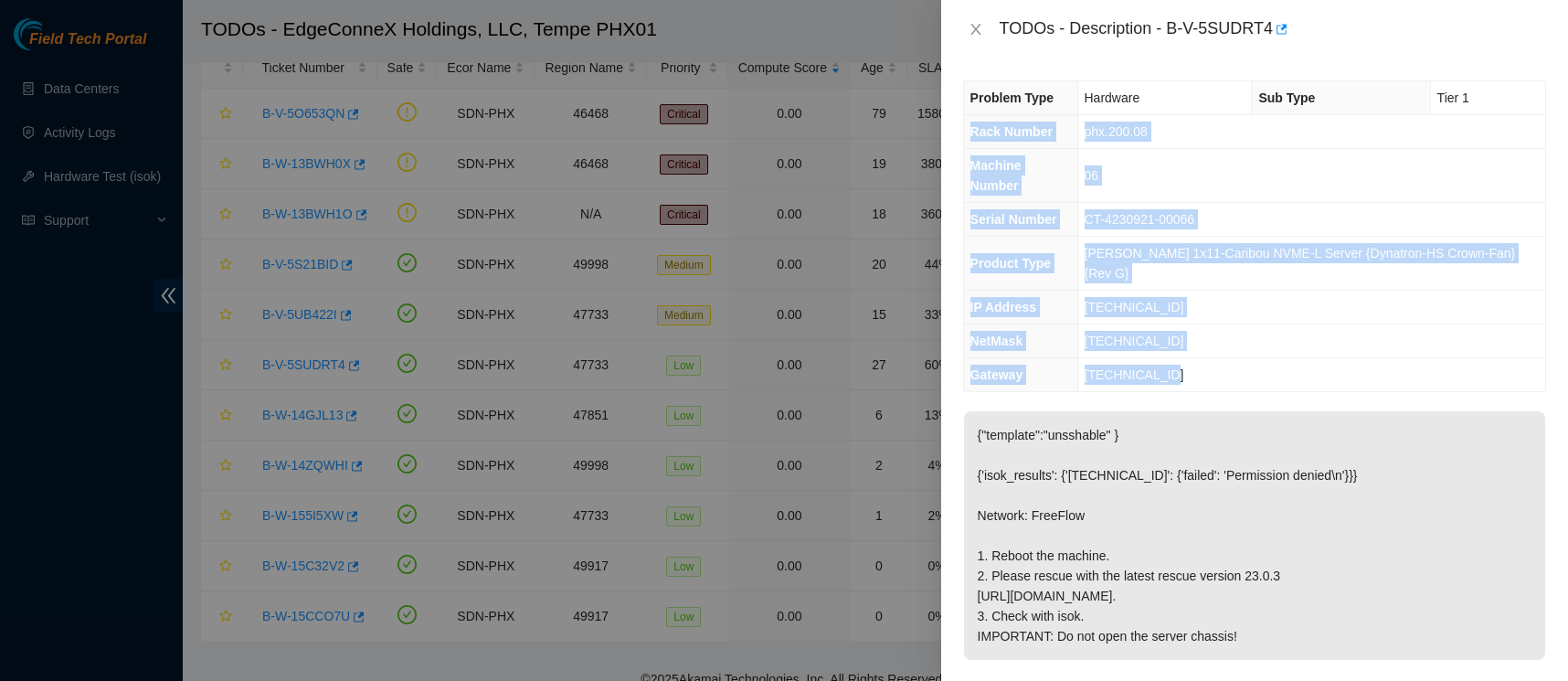
drag, startPoint x: 1196, startPoint y: 333, endPoint x: 972, endPoint y: 129, distance: 303.0
click at [972, 129] on tbody "Problem Type Hardware Sub Type Tier 1 Rack Number phx.200.08 Machine Number 06 …" at bounding box center [1255, 236] width 581 height 310
drag, startPoint x: 1263, startPoint y: 591, endPoint x: 970, endPoint y: 471, distance: 316.6
click at [970, 471] on p "{"template":"unsshable" } {'isok_results': {'23.219.207.39': {'failed': 'Permis…" at bounding box center [1255, 536] width 581 height 249
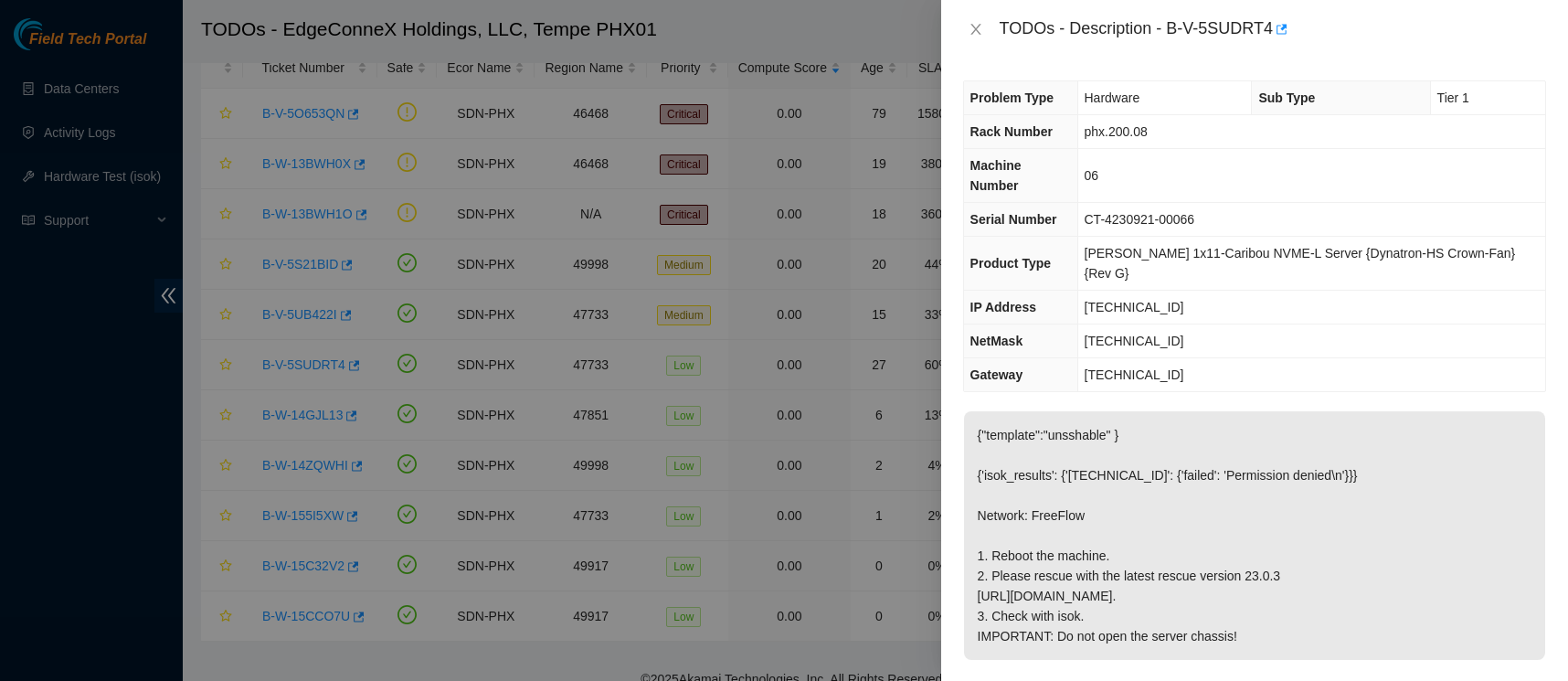
click at [1149, 531] on p "{"template":"unsshable" } {'isok_results': {'23.219.207.39': {'failed': 'Permis…" at bounding box center [1255, 536] width 581 height 249
drag, startPoint x: 1265, startPoint y: 601, endPoint x: 966, endPoint y: 519, distance: 310.0
click at [966, 519] on p "{"template":"unsshable" } {'isok_results': {'23.219.207.39': {'failed': 'Permis…" at bounding box center [1255, 536] width 581 height 249
click at [976, 28] on icon "close" at bounding box center [976, 29] width 10 height 11
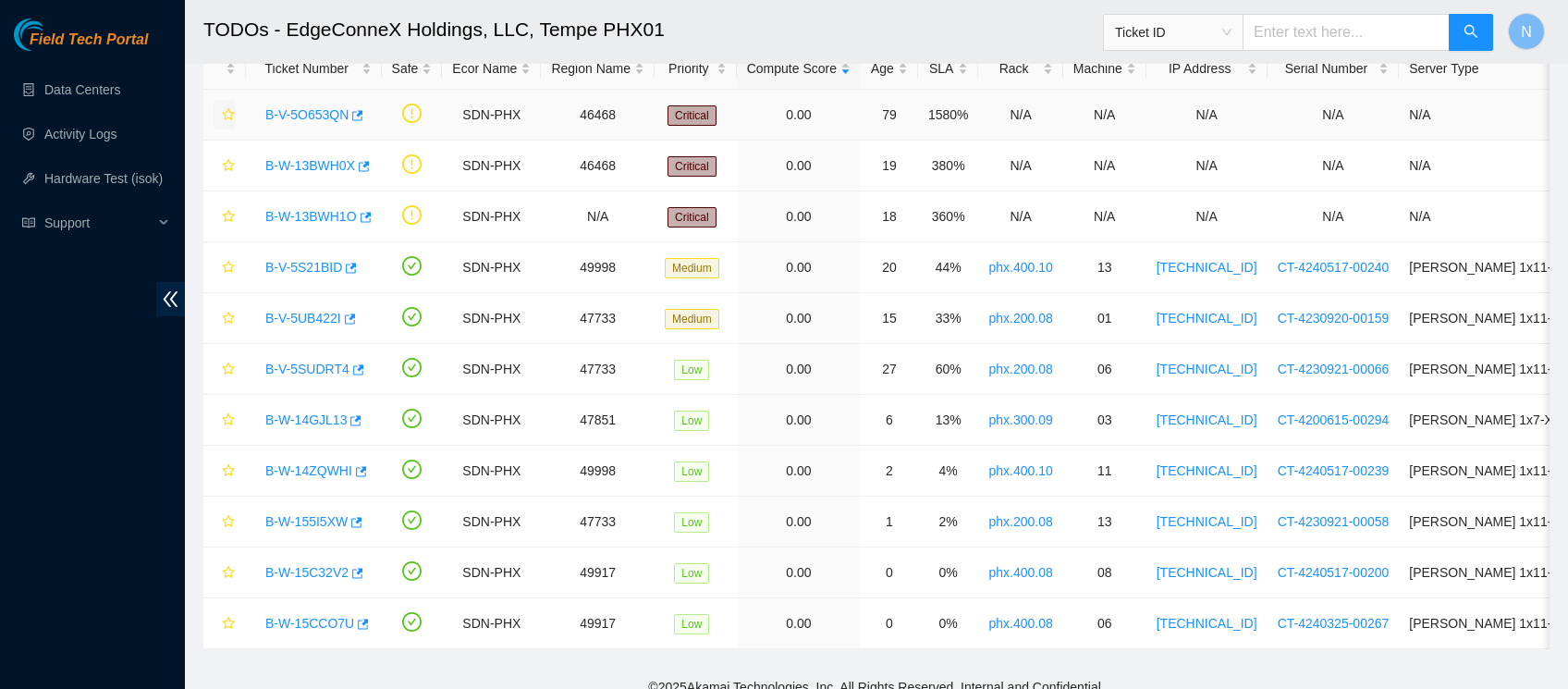
click at [230, 112] on icon "star" at bounding box center [228, 115] width 13 height 13
click at [230, 159] on icon "star" at bounding box center [228, 166] width 13 height 13
click at [229, 217] on icon "star" at bounding box center [228, 216] width 13 height 13
click at [232, 264] on icon "star" at bounding box center [228, 266] width 12 height 12
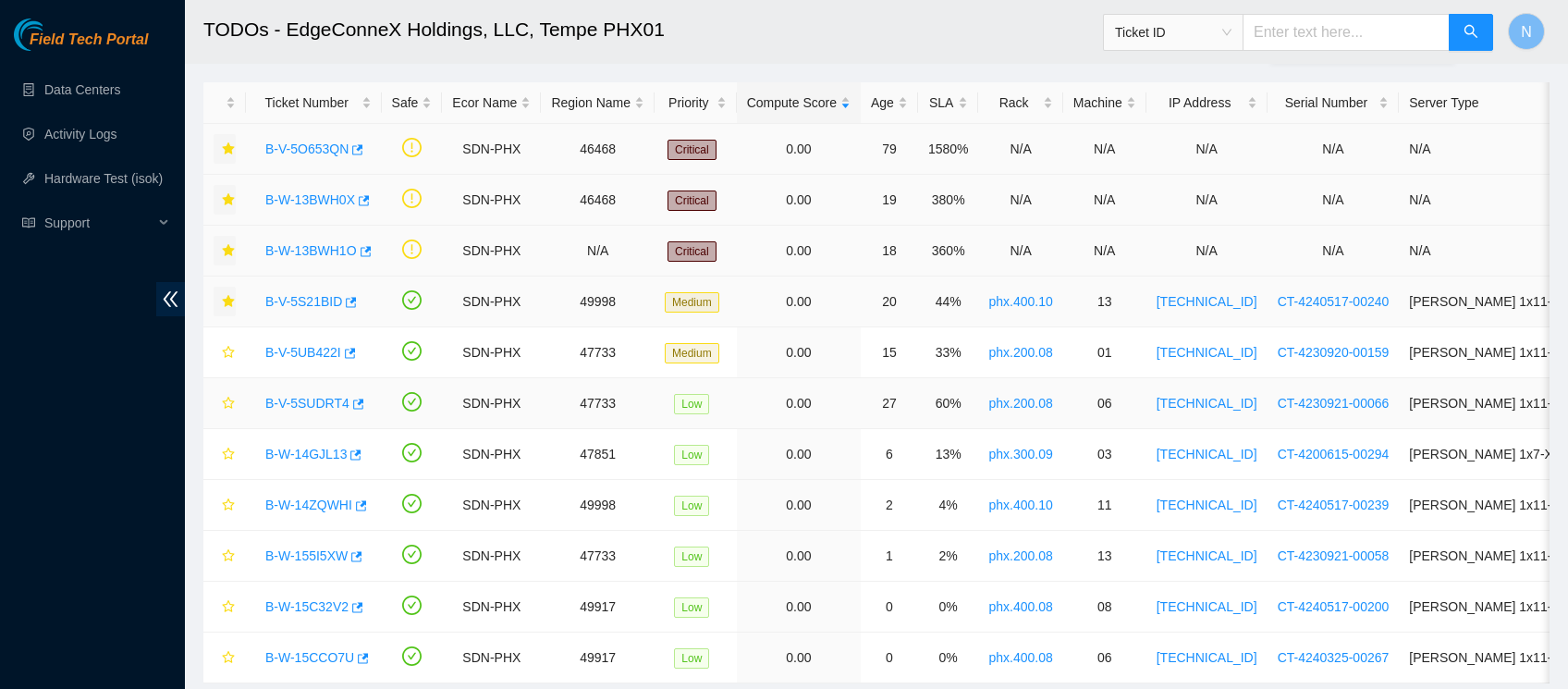
scroll to position [68, 0]
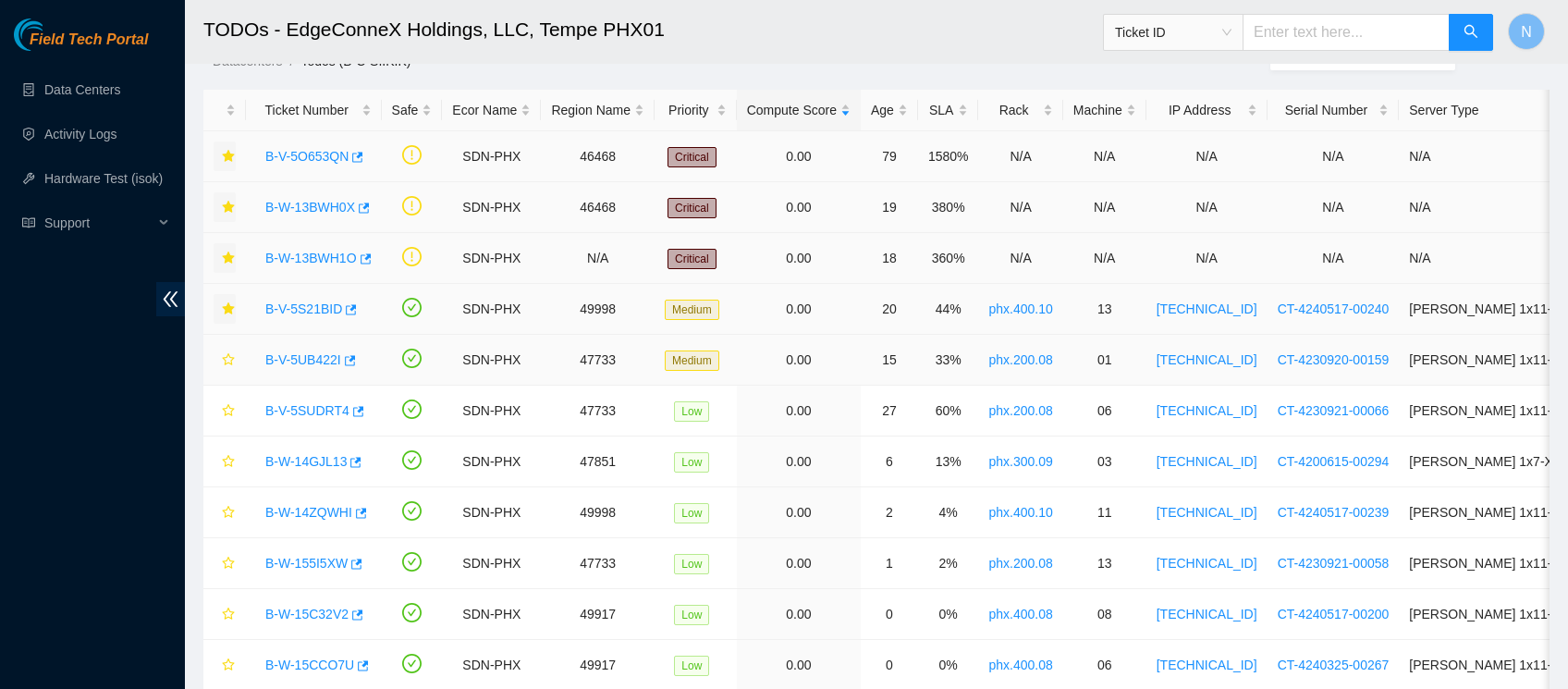
click at [235, 358] on td at bounding box center [225, 360] width 43 height 51
click at [226, 358] on icon "star" at bounding box center [228, 360] width 13 height 13
click at [235, 404] on button "button" at bounding box center [225, 411] width 22 height 30
drag, startPoint x: 255, startPoint y: 457, endPoint x: 681, endPoint y: 446, distance: 426.1
click at [681, 446] on tr "B-W-14GJL13 SDN-PHX 47851 Low 0.00 6 13% phx.300.09 03 23.219.207.6 CT-4200615-…" at bounding box center [1052, 461] width 1698 height 51
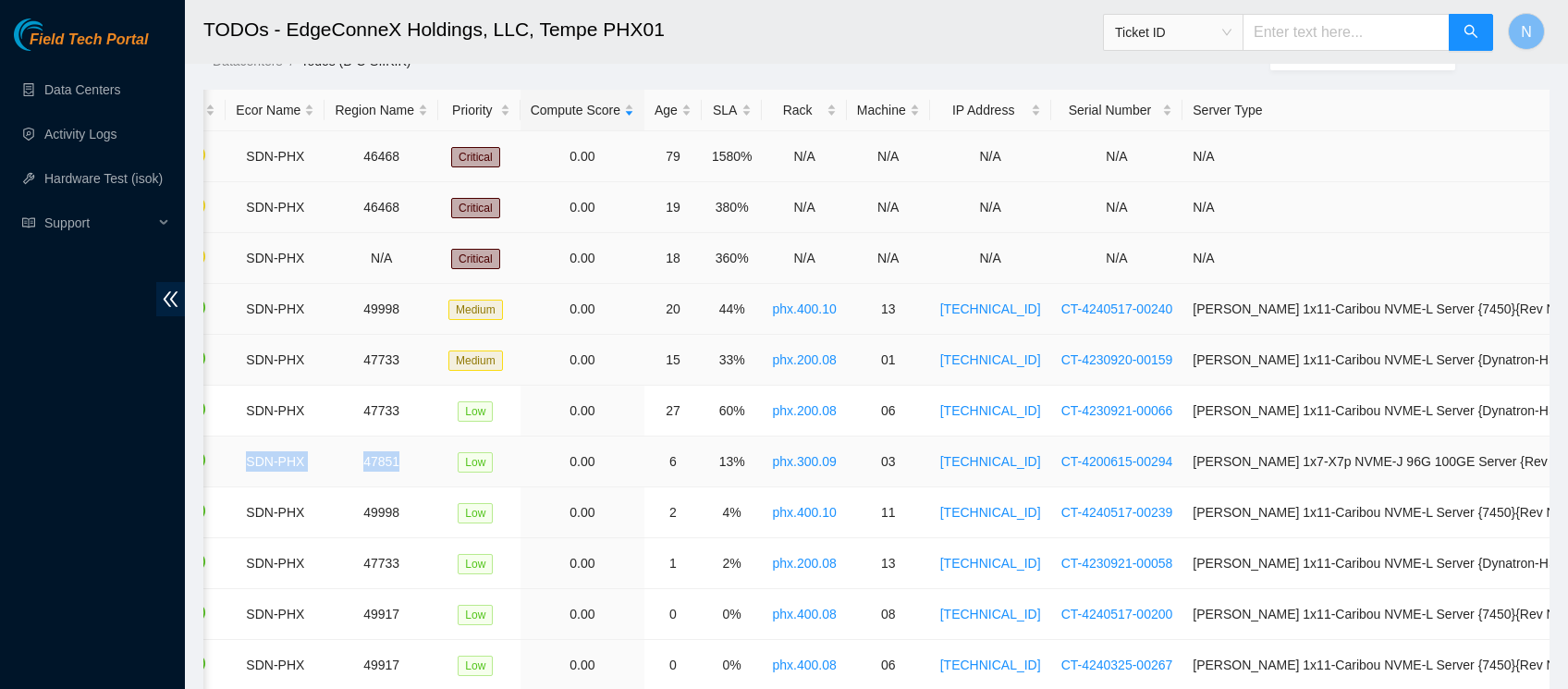
scroll to position [0, 326]
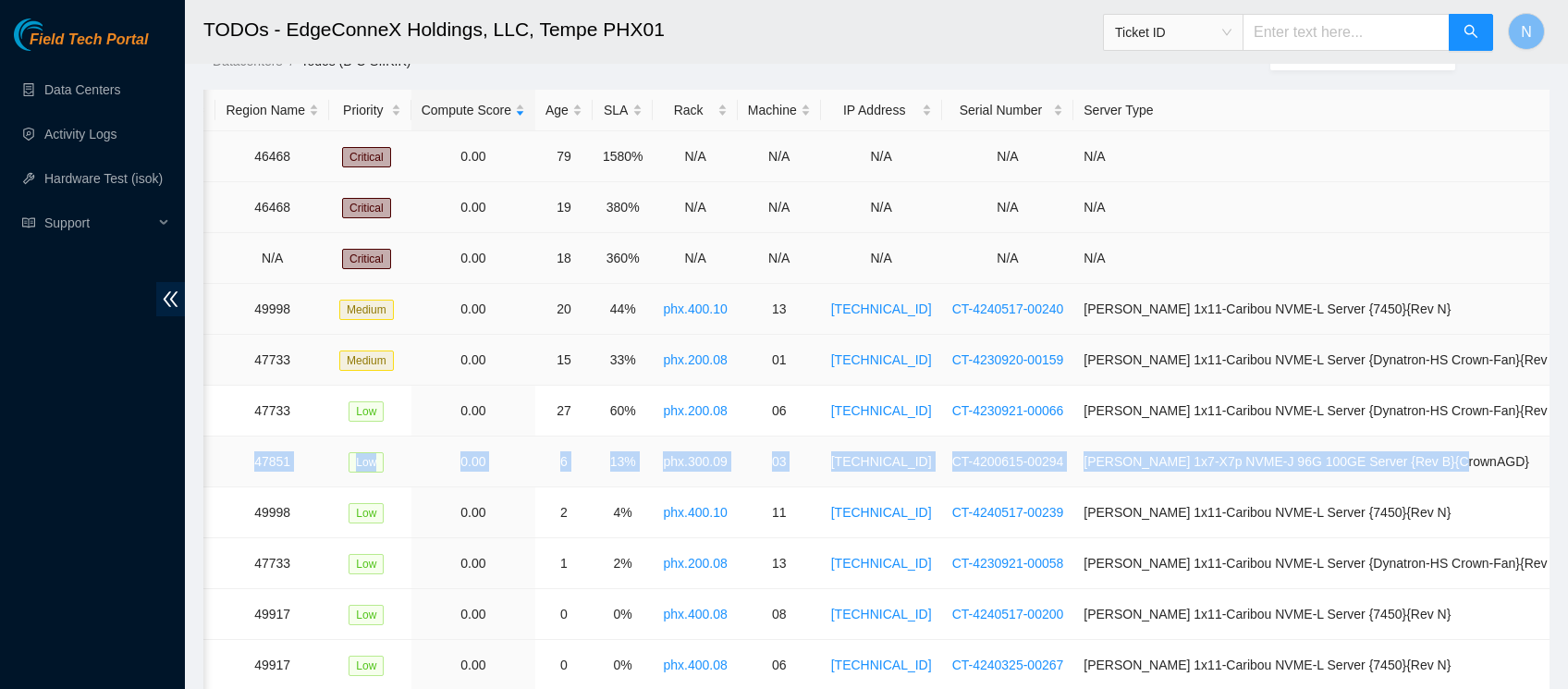
click at [1516, 468] on td "Ciara 1x7-X7p NVME-J 96G 100GE Server {Rev B}{CrownAGD}" at bounding box center [1325, 461] width 502 height 51
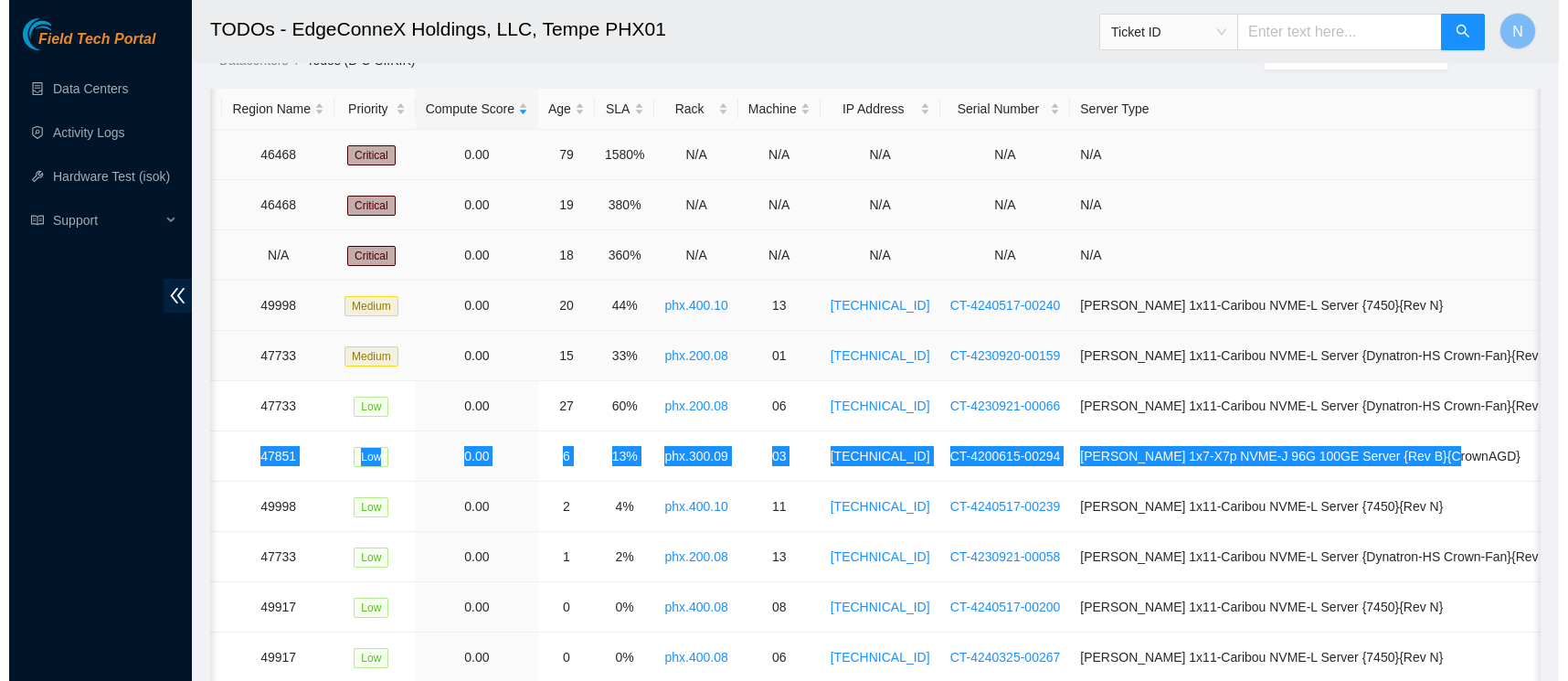
scroll to position [0, 0]
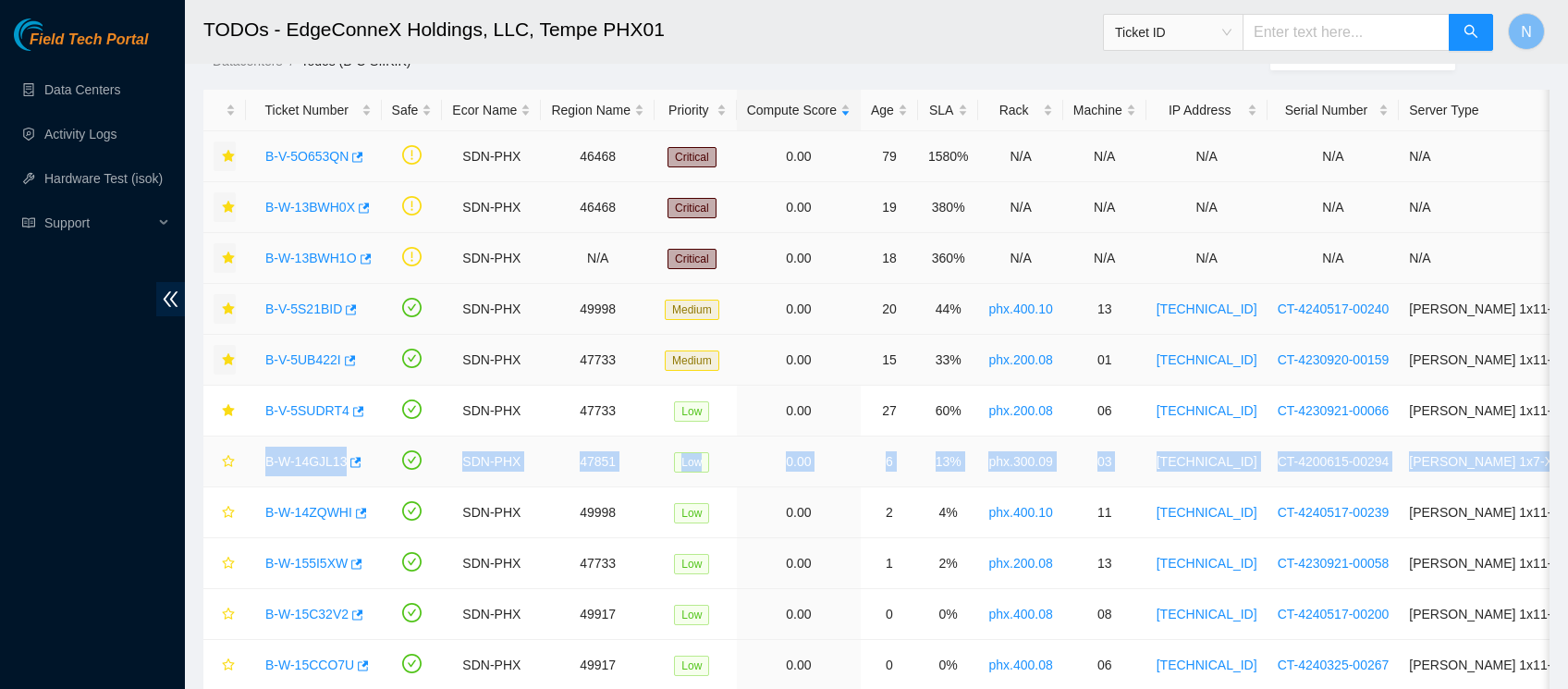
click at [315, 456] on link "B-W-14GJL13" at bounding box center [306, 461] width 81 height 15
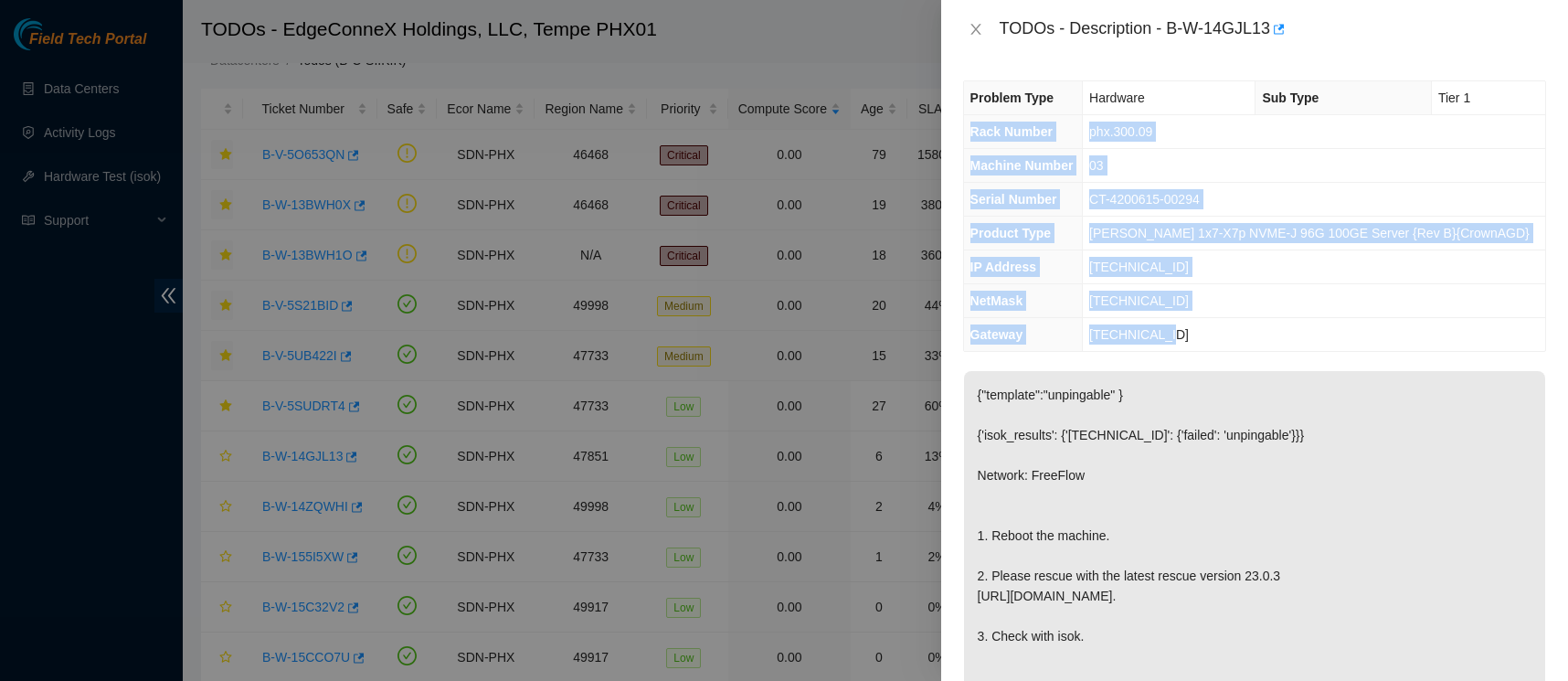
drag, startPoint x: 1231, startPoint y: 326, endPoint x: 966, endPoint y: 133, distance: 327.8
click at [966, 133] on tbody "Problem Type Hardware Sub Type Tier 1 Rack Number phx.300.09 Machine Number 03 …" at bounding box center [1255, 216] width 581 height 270
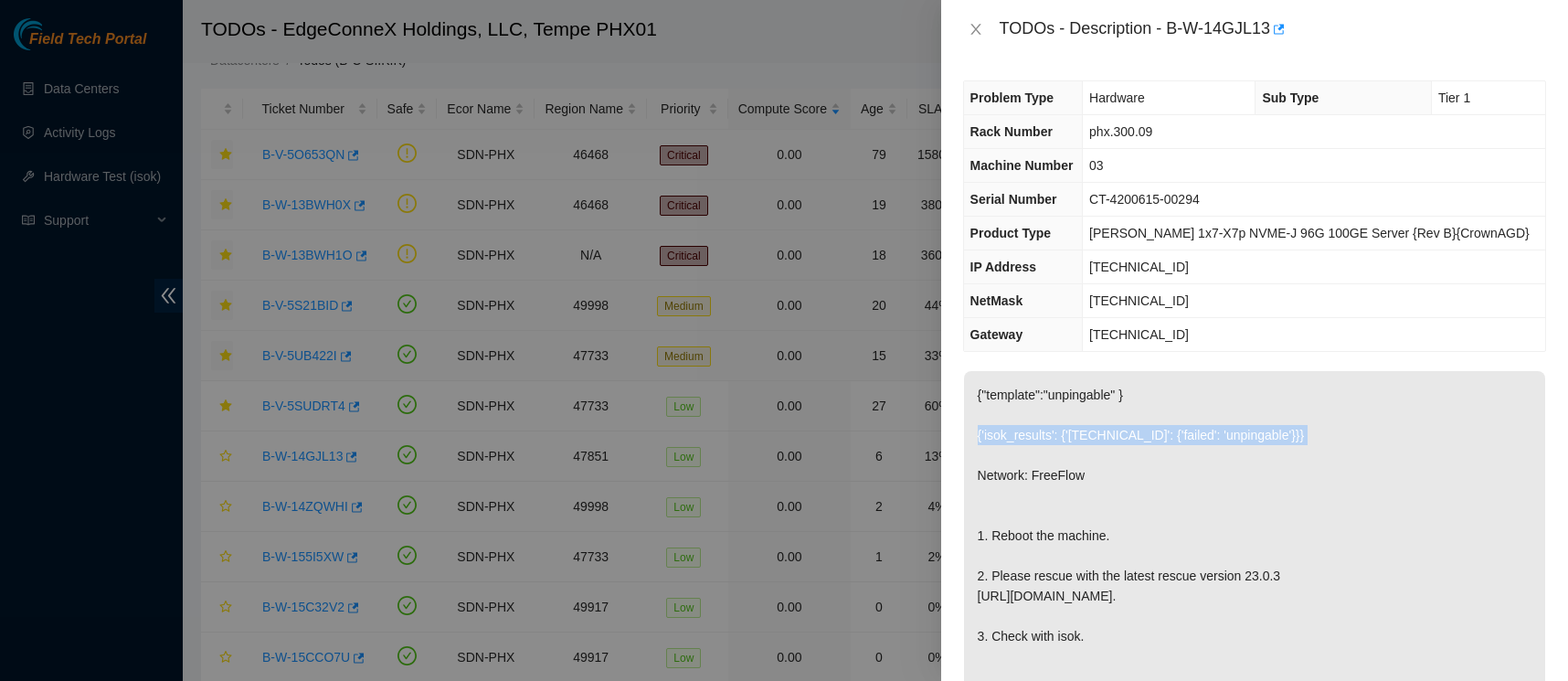
drag, startPoint x: 1315, startPoint y: 431, endPoint x: 963, endPoint y: 439, distance: 352.1
click at [964, 439] on td "{"template":"unpingable" } {'isok_results': {'23.219.207.6': {'failed': 'unping…" at bounding box center [1255, 559] width 583 height 378
click at [1082, 439] on p "{"template":"unpingable" } {'isok_results': {'23.219.207.6': {'failed': 'unping…" at bounding box center [1255, 546] width 581 height 349
drag, startPoint x: 1307, startPoint y: 438, endPoint x: 974, endPoint y: 439, distance: 333.0
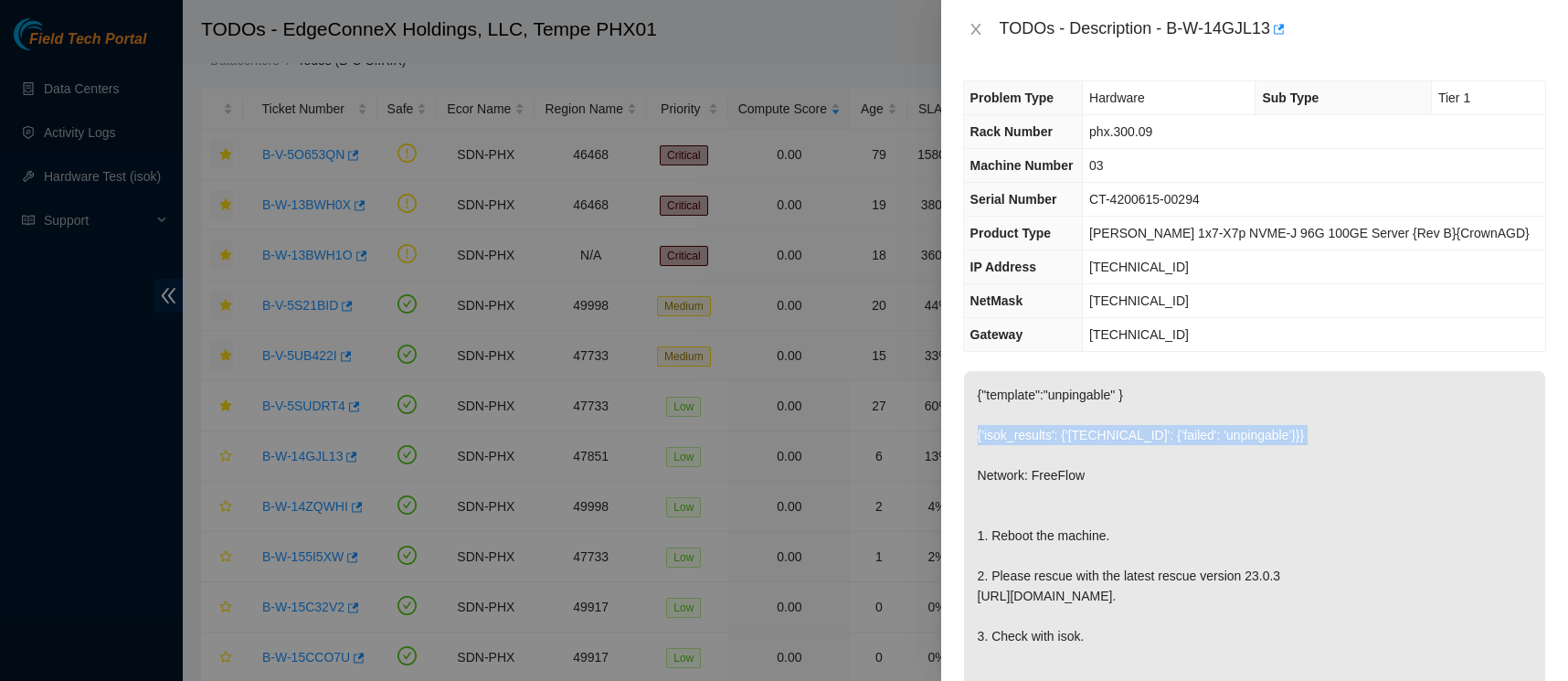
click at [974, 439] on p "{"template":"unpingable" } {'isok_results': {'23.219.207.6': {'failed': 'unping…" at bounding box center [1255, 546] width 581 height 349
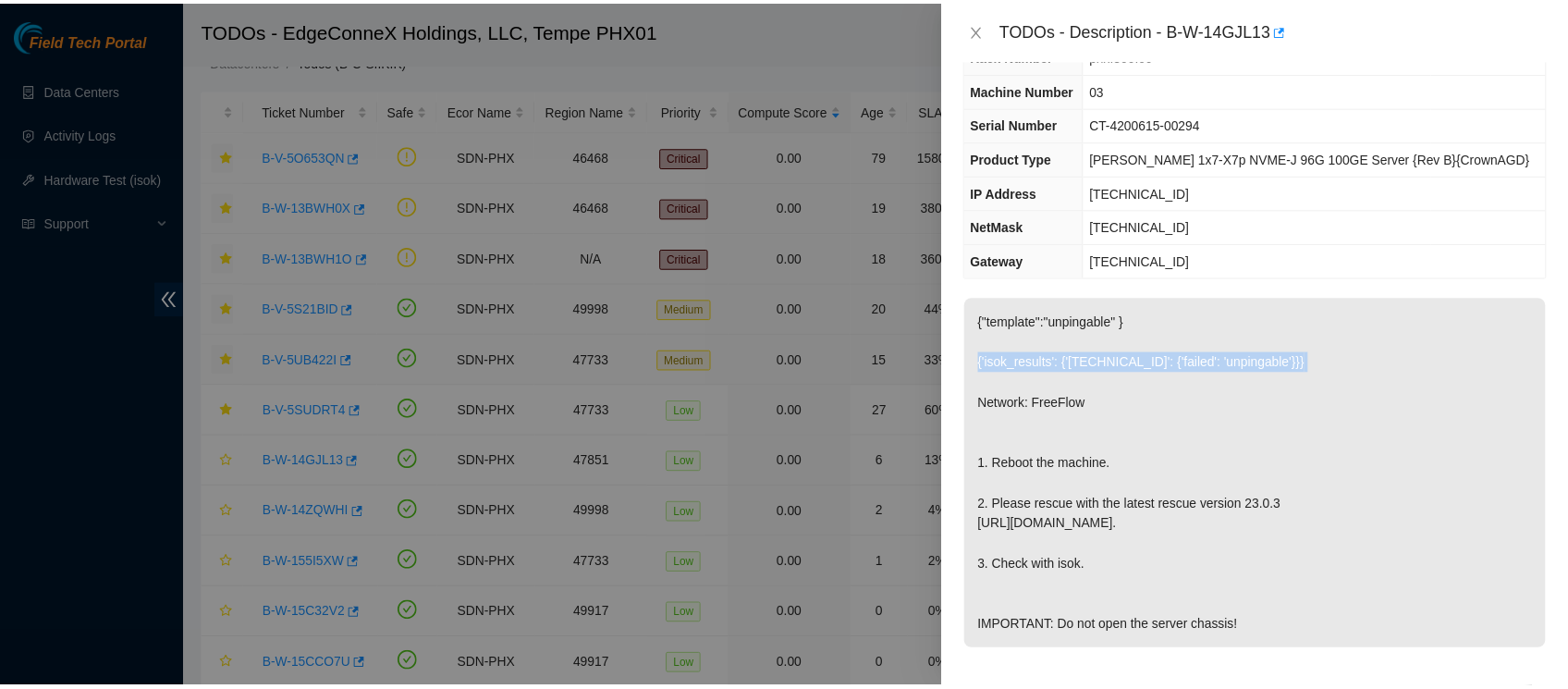
scroll to position [164, 0]
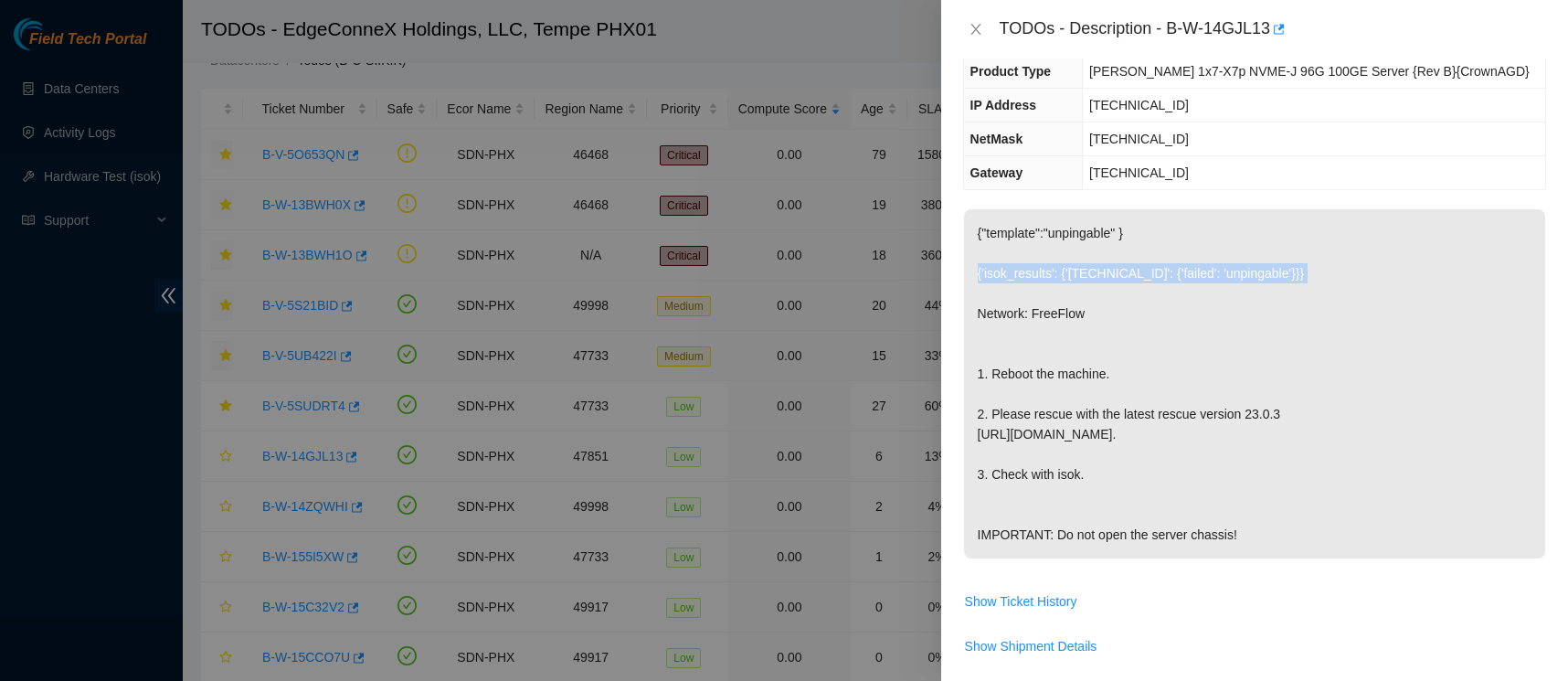
drag, startPoint x: 1271, startPoint y: 528, endPoint x: 973, endPoint y: 366, distance: 339.2
click at [973, 366] on p "{"template":"unpingable" } {'isok_results': {'23.219.207.6': {'failed': 'unping…" at bounding box center [1255, 384] width 581 height 349
click at [1228, 459] on p "{"template":"unpingable" } {'isok_results': {'23.219.207.6': {'failed': 'unping…" at bounding box center [1255, 384] width 581 height 349
click at [979, 32] on icon "close" at bounding box center [976, 29] width 15 height 15
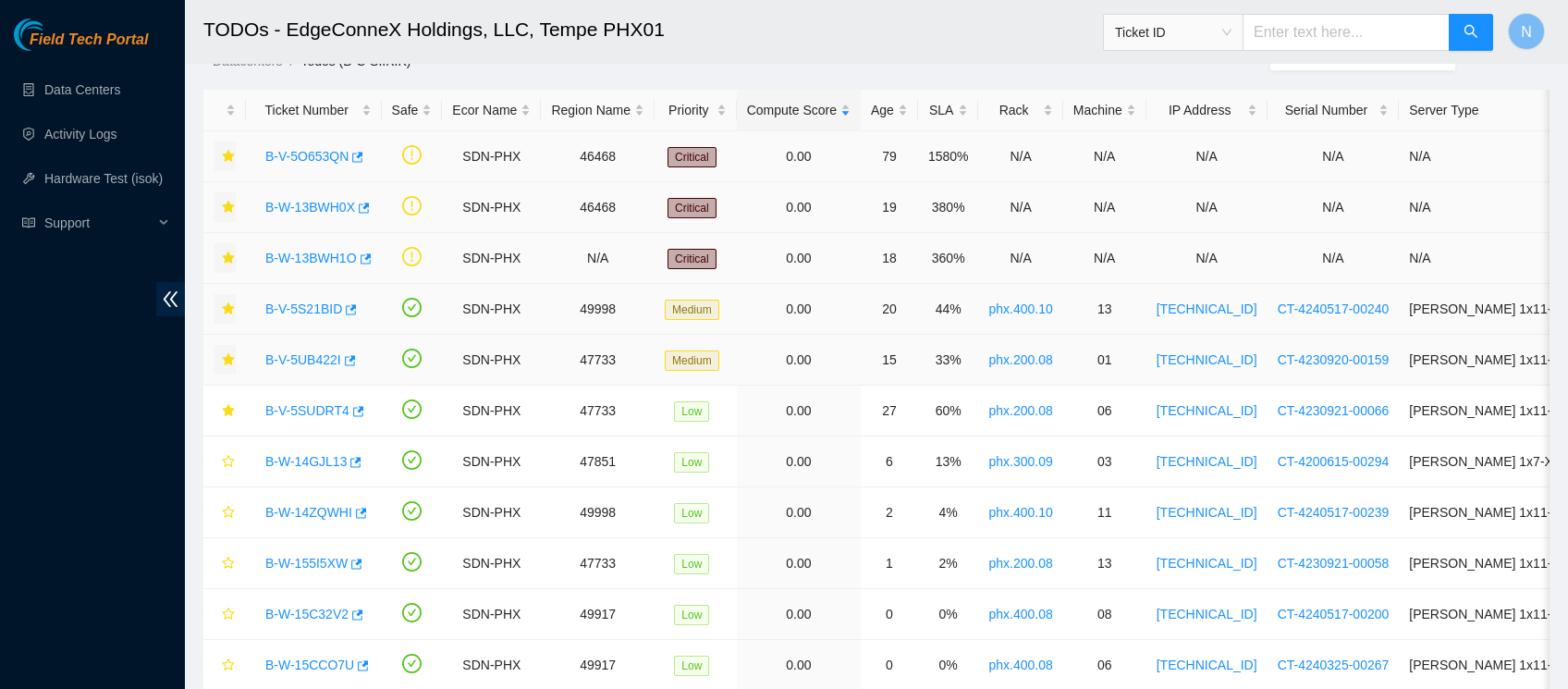
scroll to position [245, 0]
click at [1022, 41] on h2 "TODOs - EdgeConneX Holdings, LLC, Tempe PHX01" at bounding box center [739, 30] width 1072 height 59
click at [236, 459] on td at bounding box center [225, 461] width 43 height 51
click at [233, 460] on icon "star" at bounding box center [228, 461] width 13 height 13
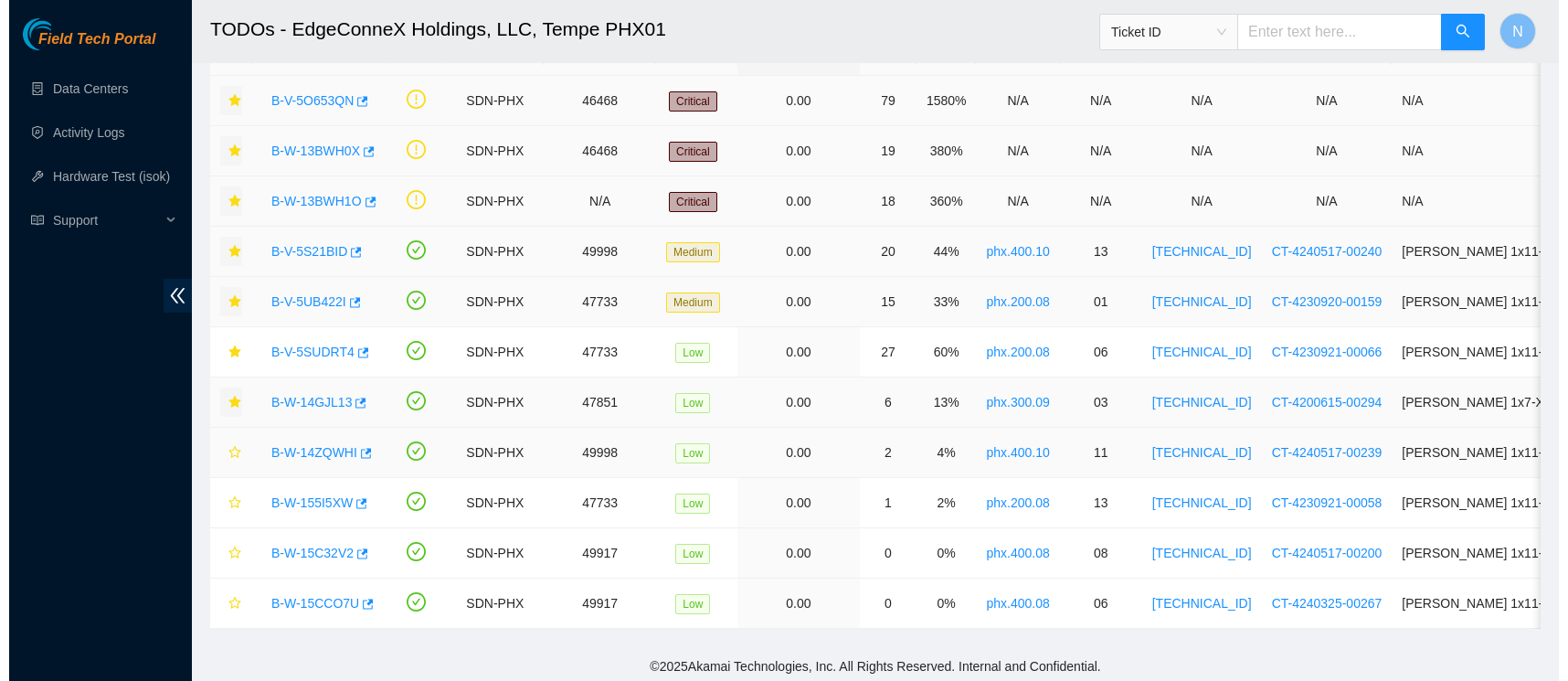
scroll to position [0, 0]
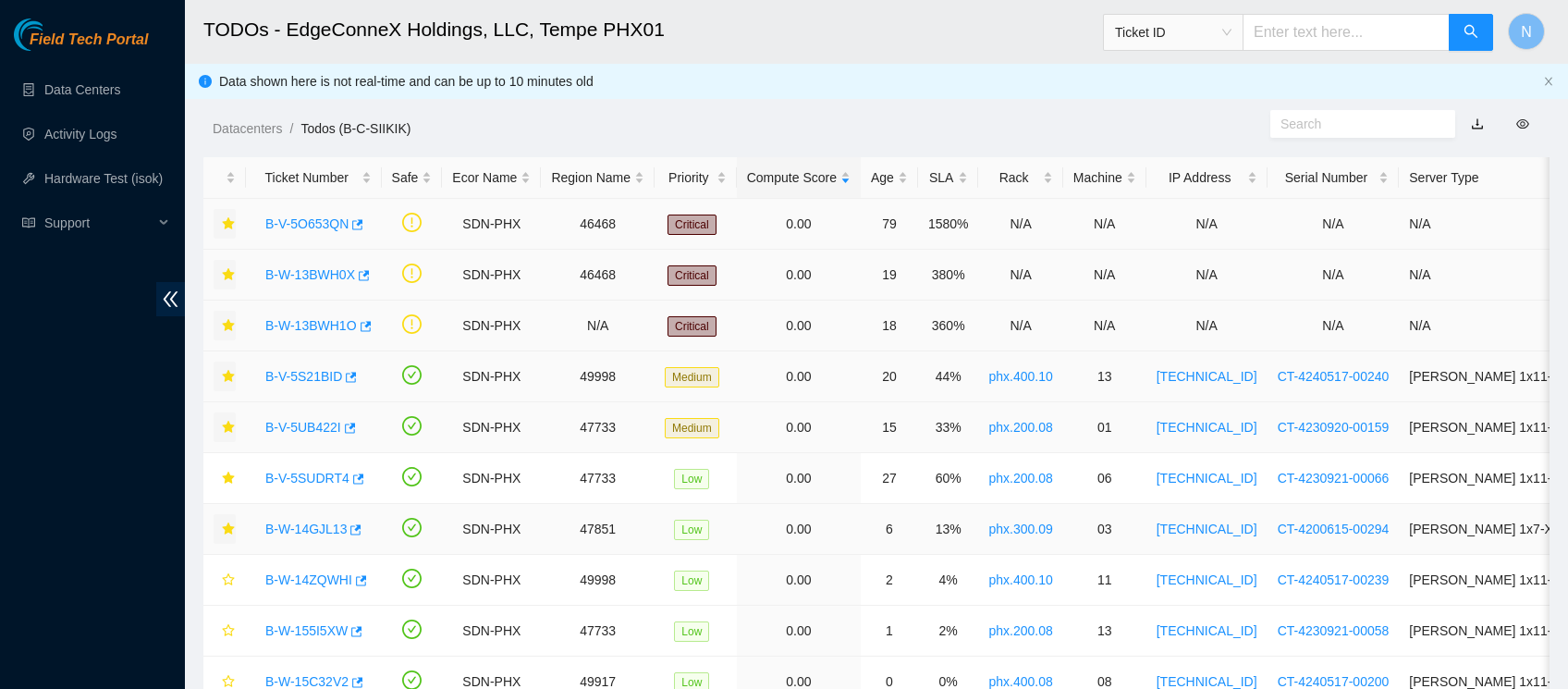
click at [318, 272] on link "B-W-13BWH0X" at bounding box center [310, 275] width 90 height 15
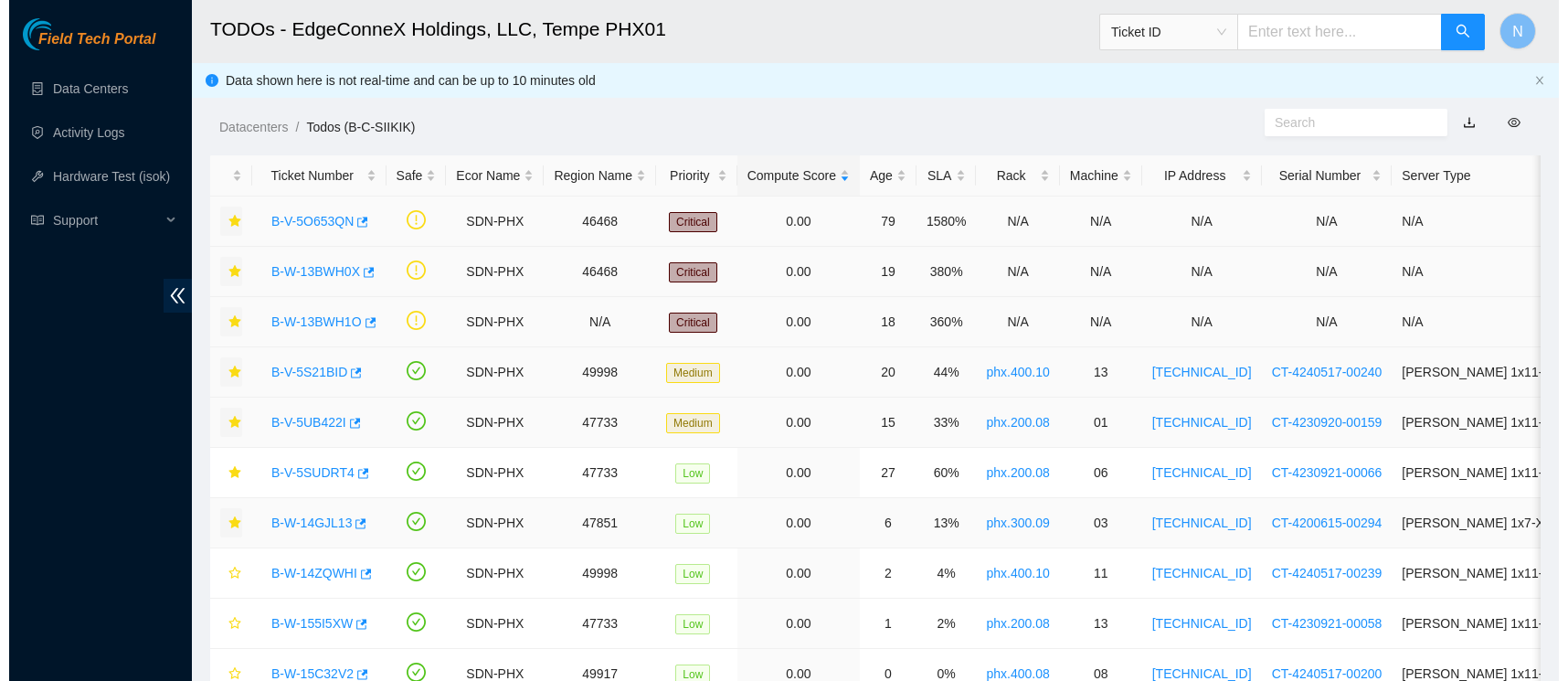
scroll to position [162, 0]
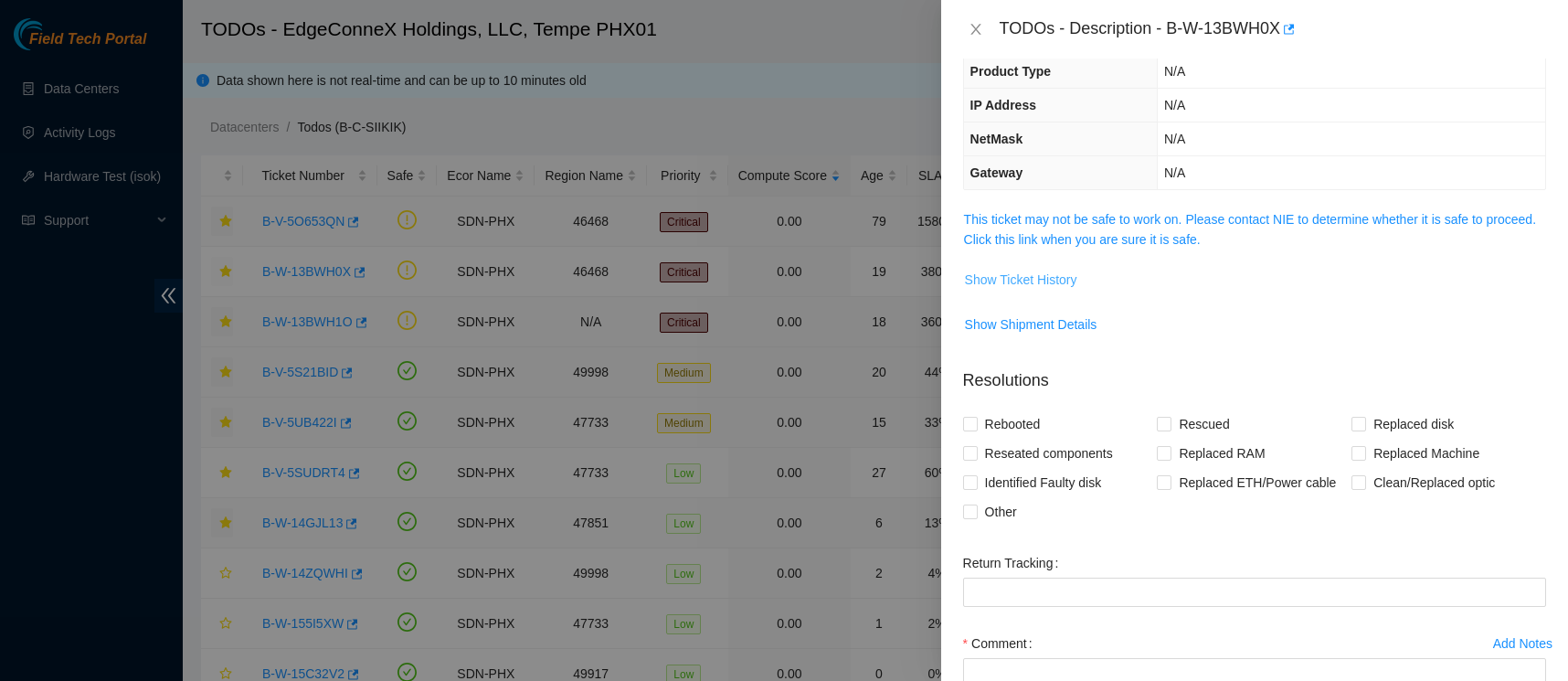
click at [1049, 282] on span "Show Ticket History" at bounding box center [1021, 280] width 112 height 20
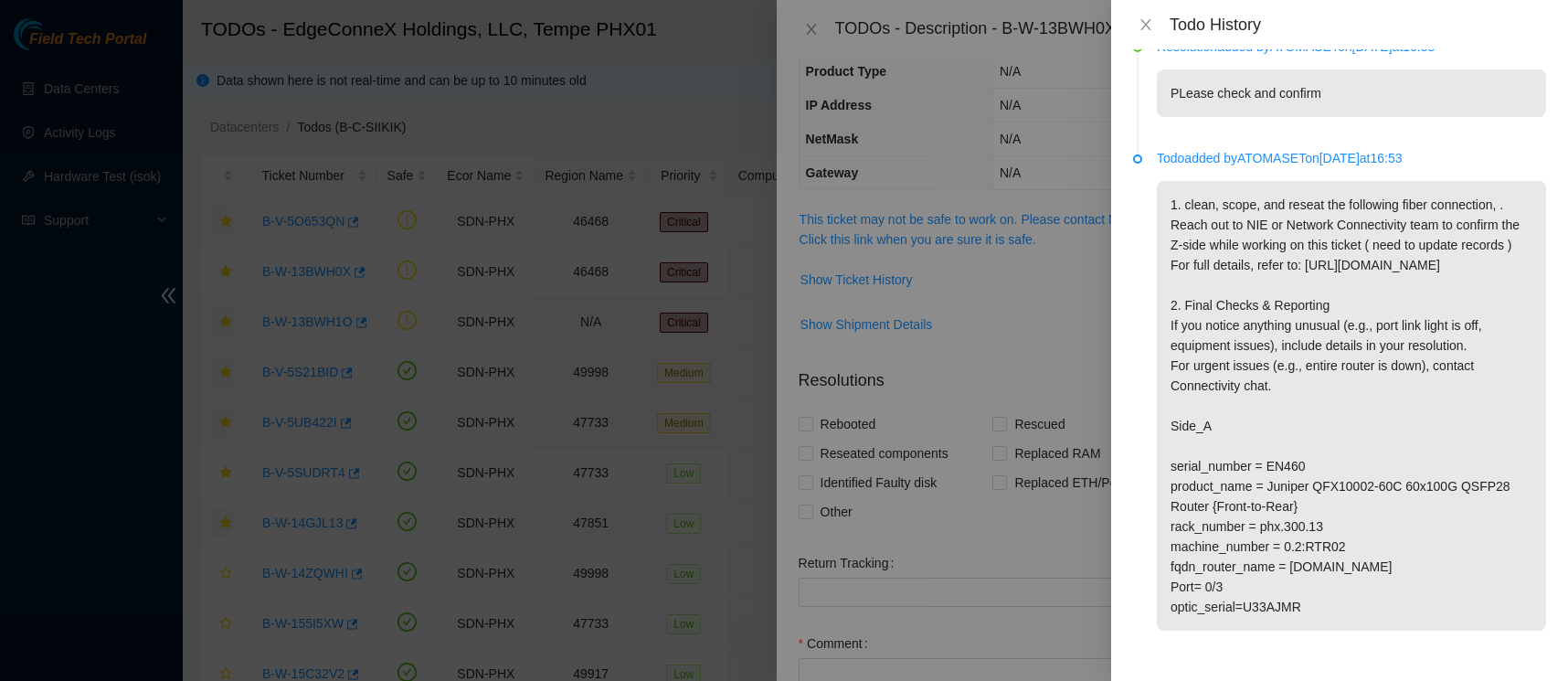
scroll to position [993, 0]
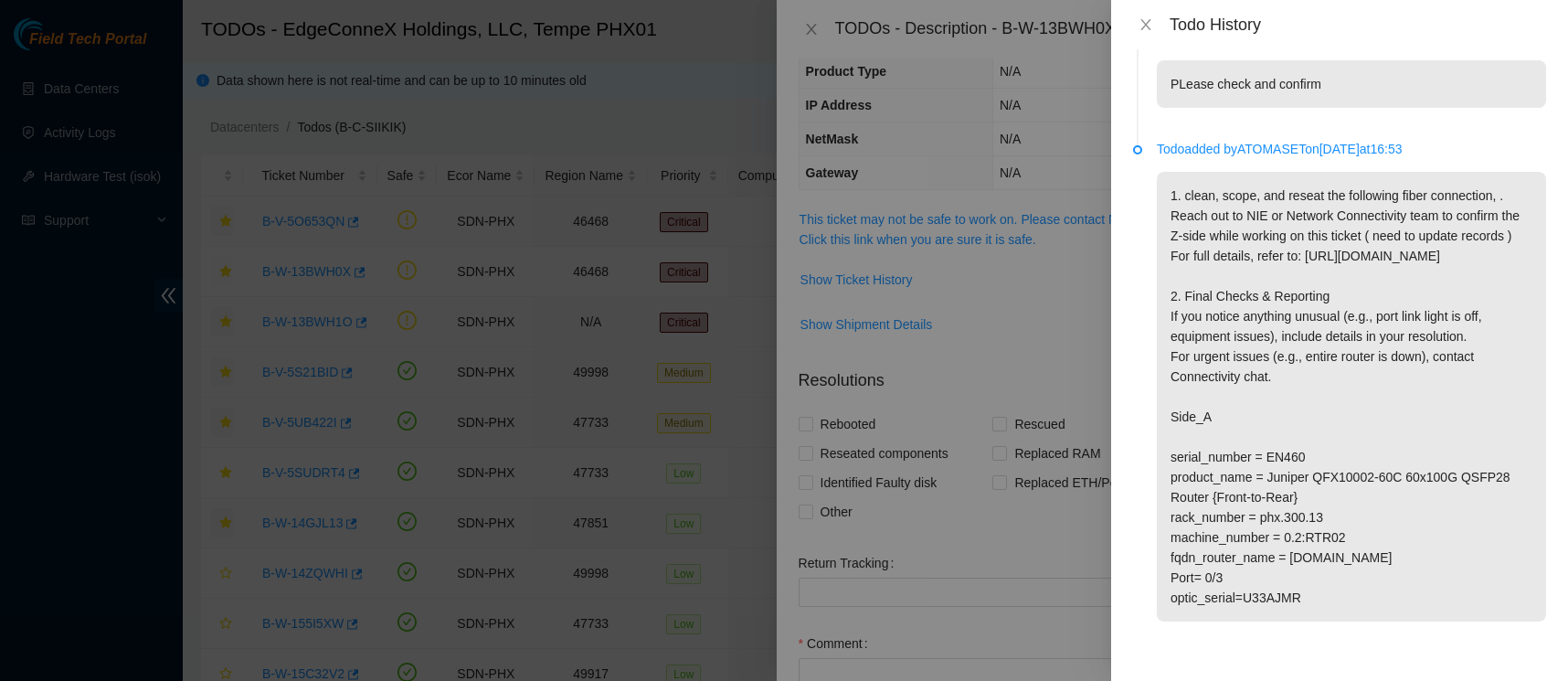
drag, startPoint x: 1296, startPoint y: 573, endPoint x: 1170, endPoint y: 459, distance: 169.9
click at [1170, 459] on p "1. clean, scope, and reseat the following fiber connection, . Reach out to NIE …" at bounding box center [1352, 397] width 389 height 450
click at [1013, 304] on div at bounding box center [784, 340] width 1568 height 681
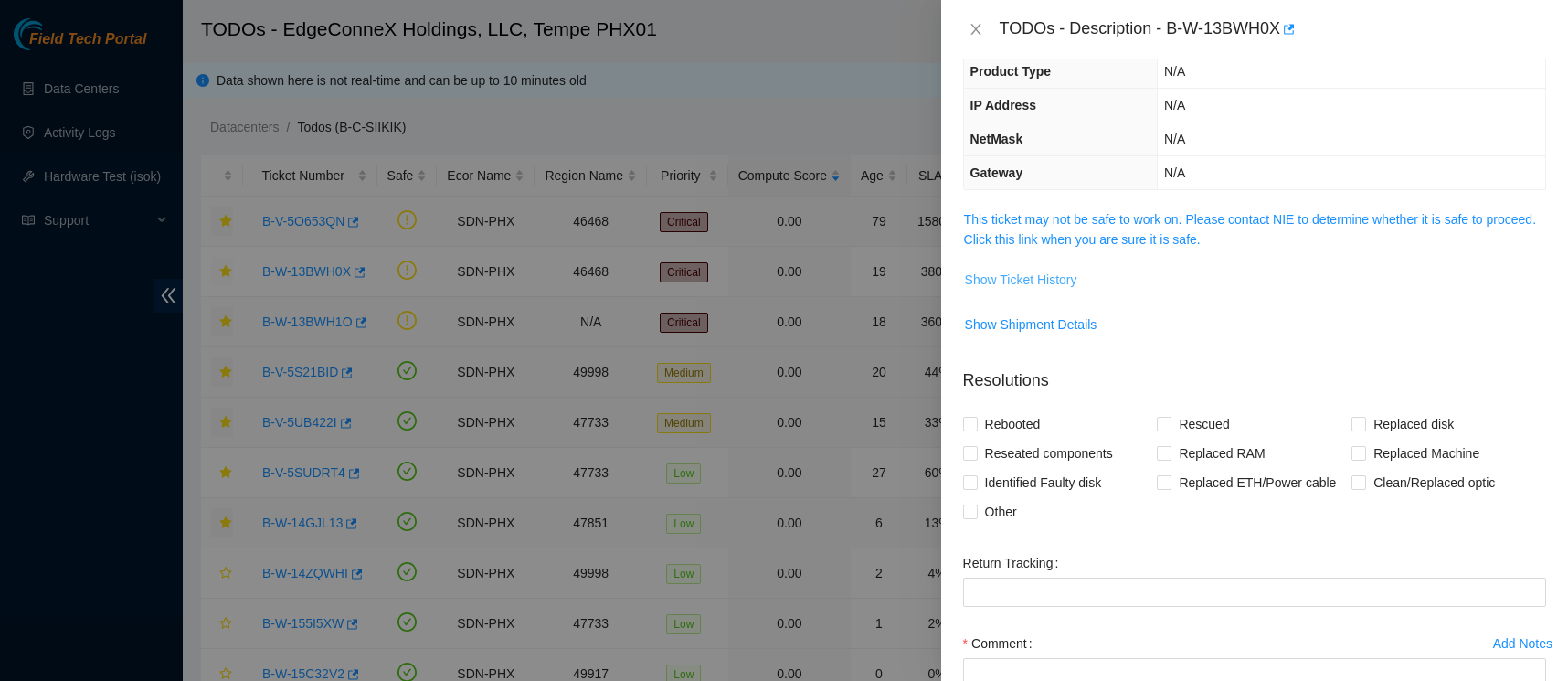
click at [1062, 271] on span "Show Ticket History" at bounding box center [1021, 280] width 112 height 20
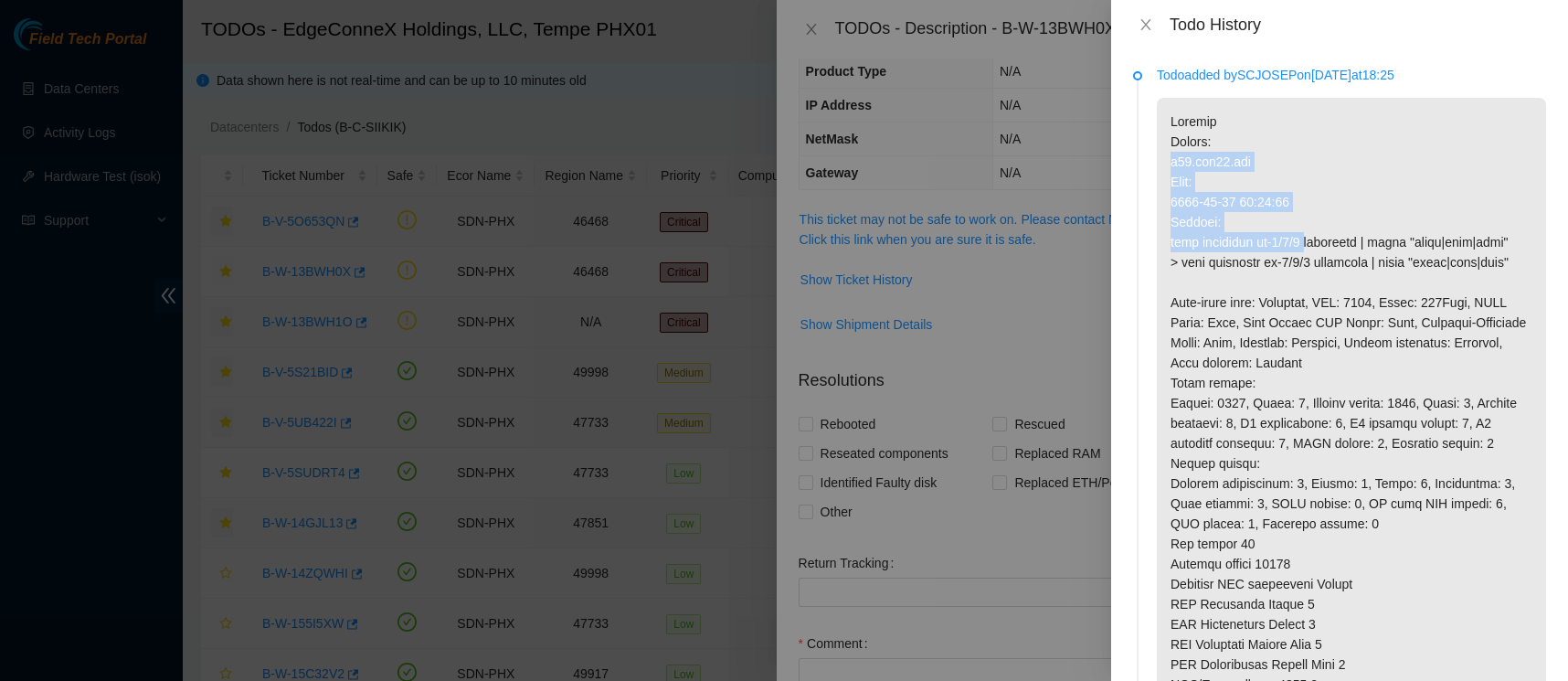
drag, startPoint x: 1311, startPoint y: 240, endPoint x: 1168, endPoint y: 167, distance: 160.6
click at [1168, 167] on p at bounding box center [1352, 484] width 389 height 771
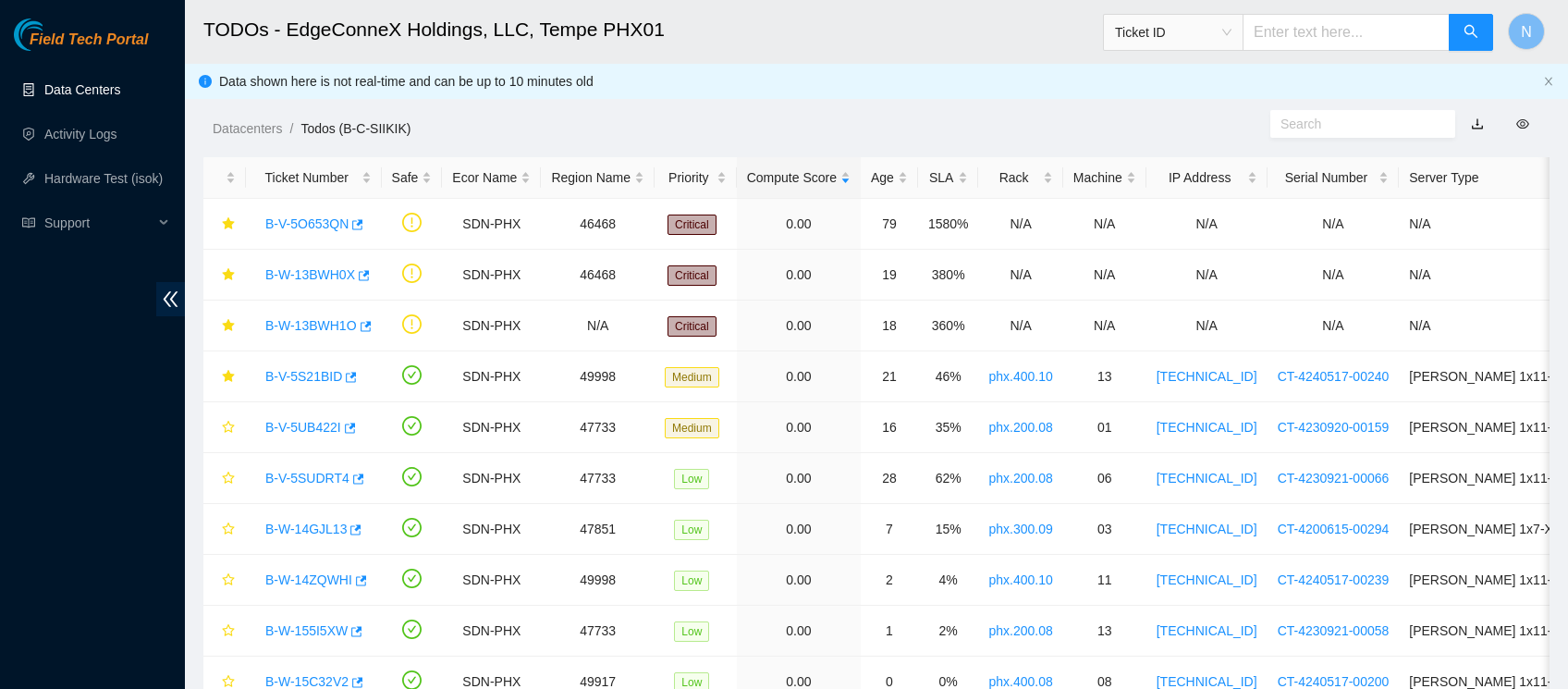
click at [107, 92] on link "Data Centers" at bounding box center [82, 90] width 76 height 15
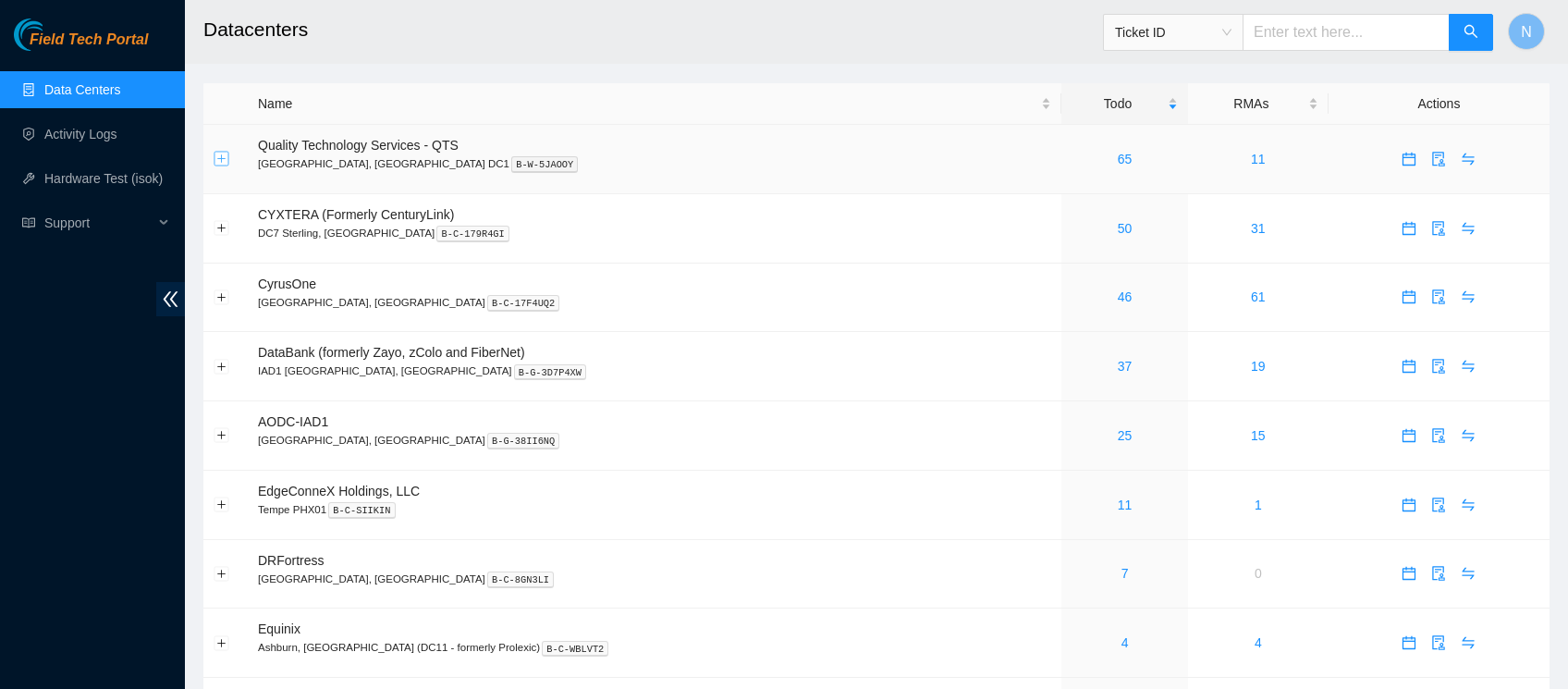
click at [223, 156] on button "Expand row" at bounding box center [222, 159] width 15 height 15
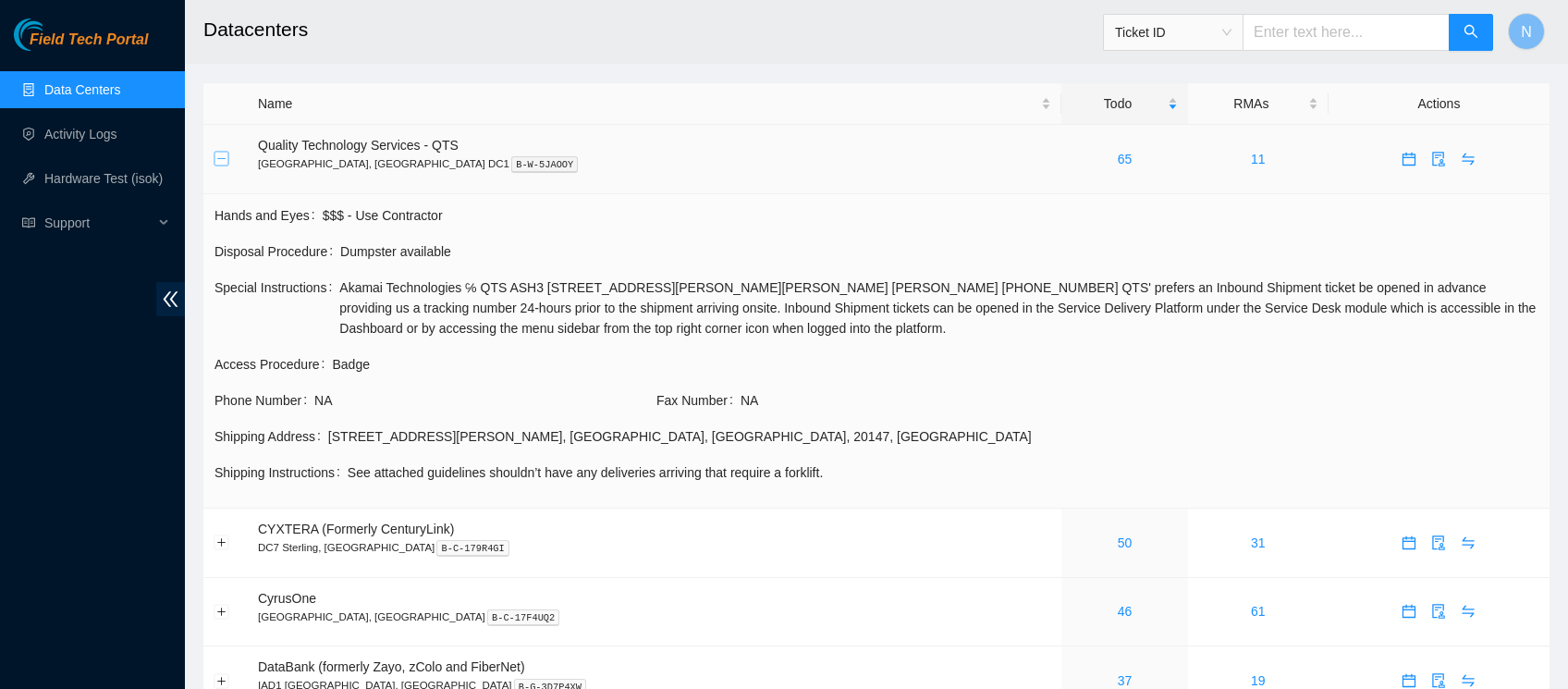
click at [226, 154] on button "Collapse row" at bounding box center [222, 159] width 15 height 15
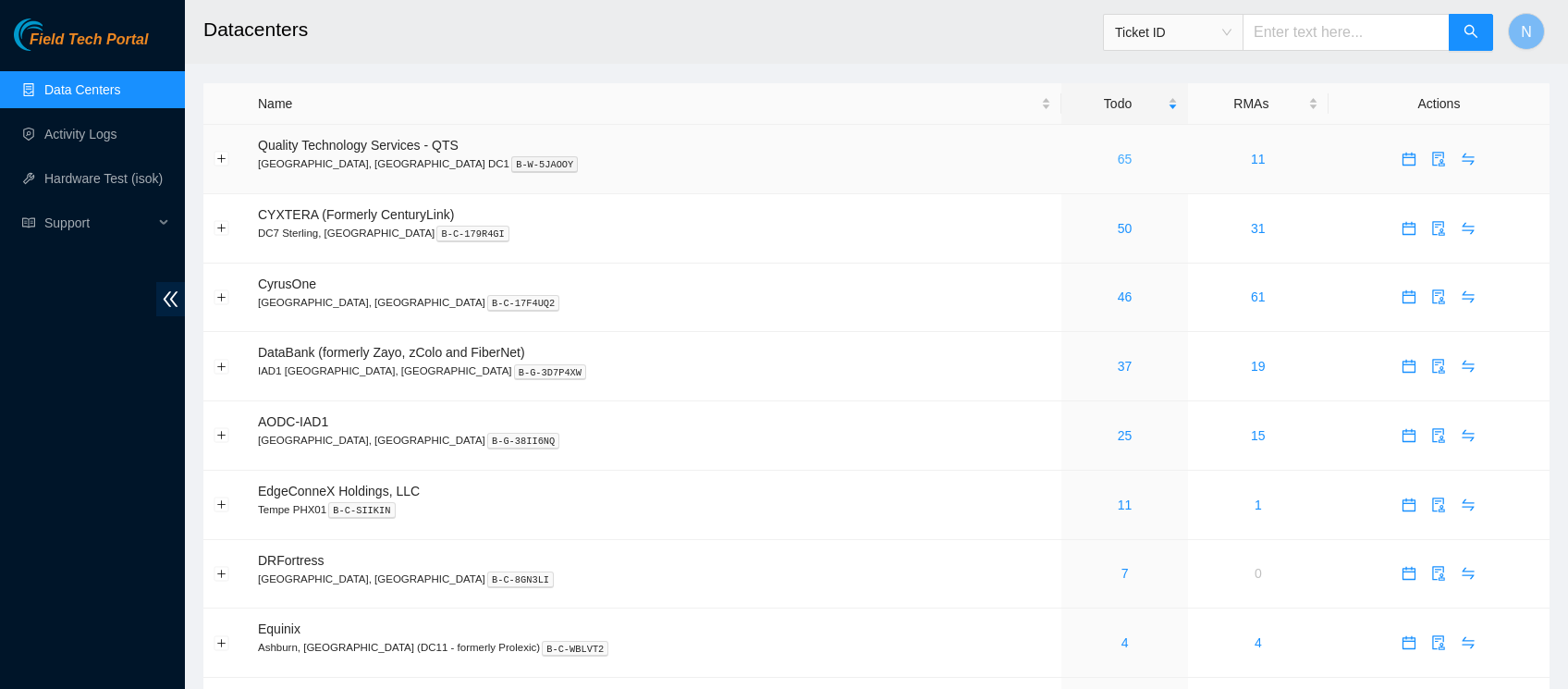
click at [1118, 159] on link "65" at bounding box center [1126, 159] width 15 height 15
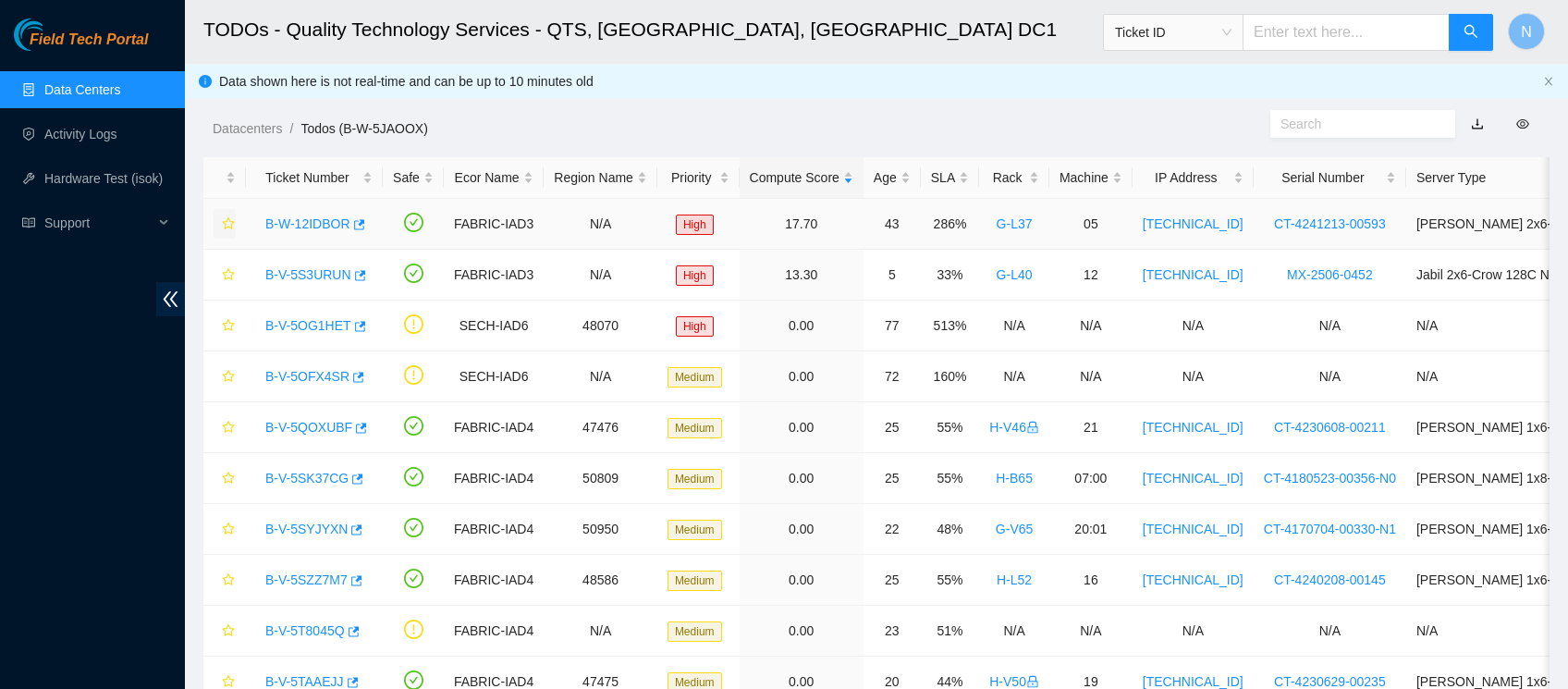
click at [232, 223] on icon "star" at bounding box center [228, 224] width 13 height 13
click at [233, 277] on icon "star" at bounding box center [228, 275] width 13 height 13
click at [230, 330] on icon "star" at bounding box center [228, 326] width 13 height 13
click at [120, 97] on link "Data Centers" at bounding box center [82, 90] width 76 height 15
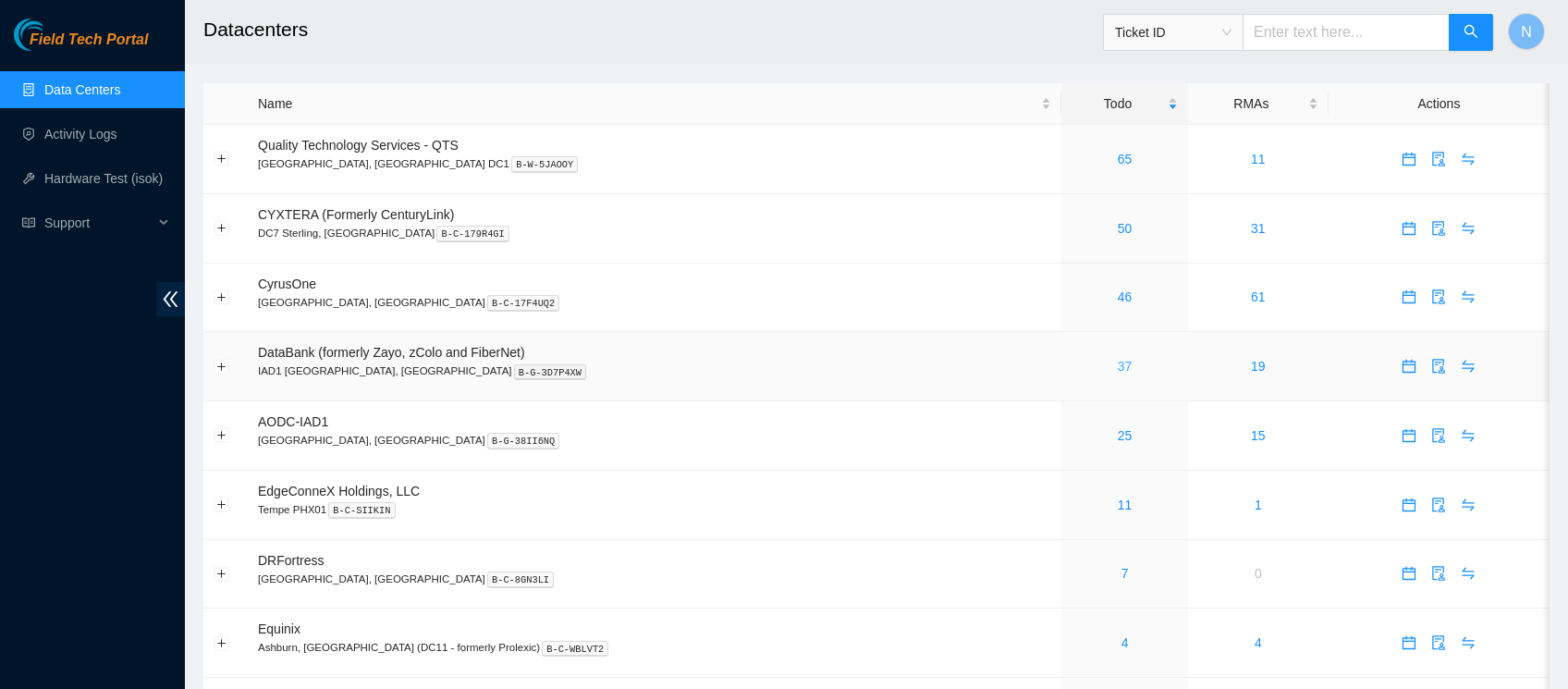
click at [1118, 364] on link "37" at bounding box center [1126, 366] width 15 height 15
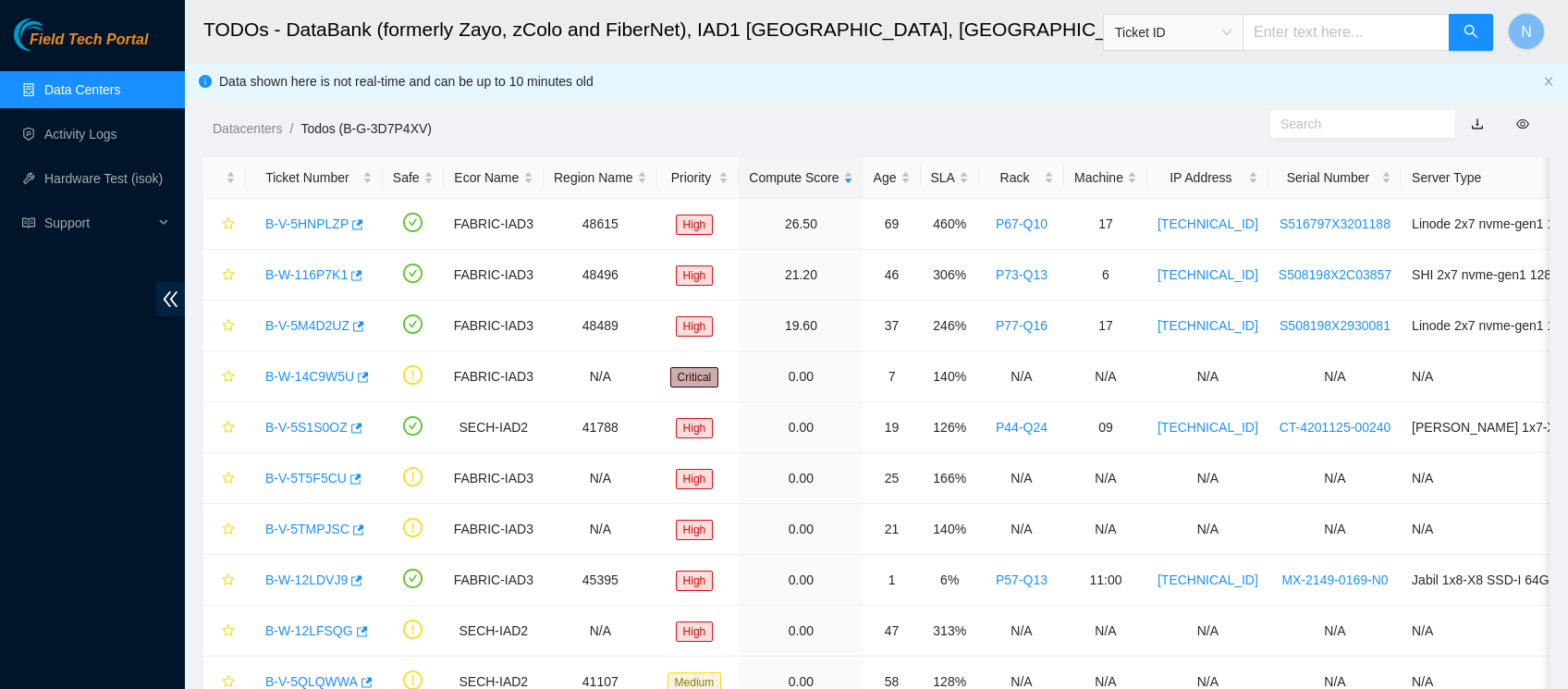
click at [721, 111] on div "Datacenters / Todos (B-G-3D7P4XV) /" at bounding box center [704, 87] width 1038 height 104
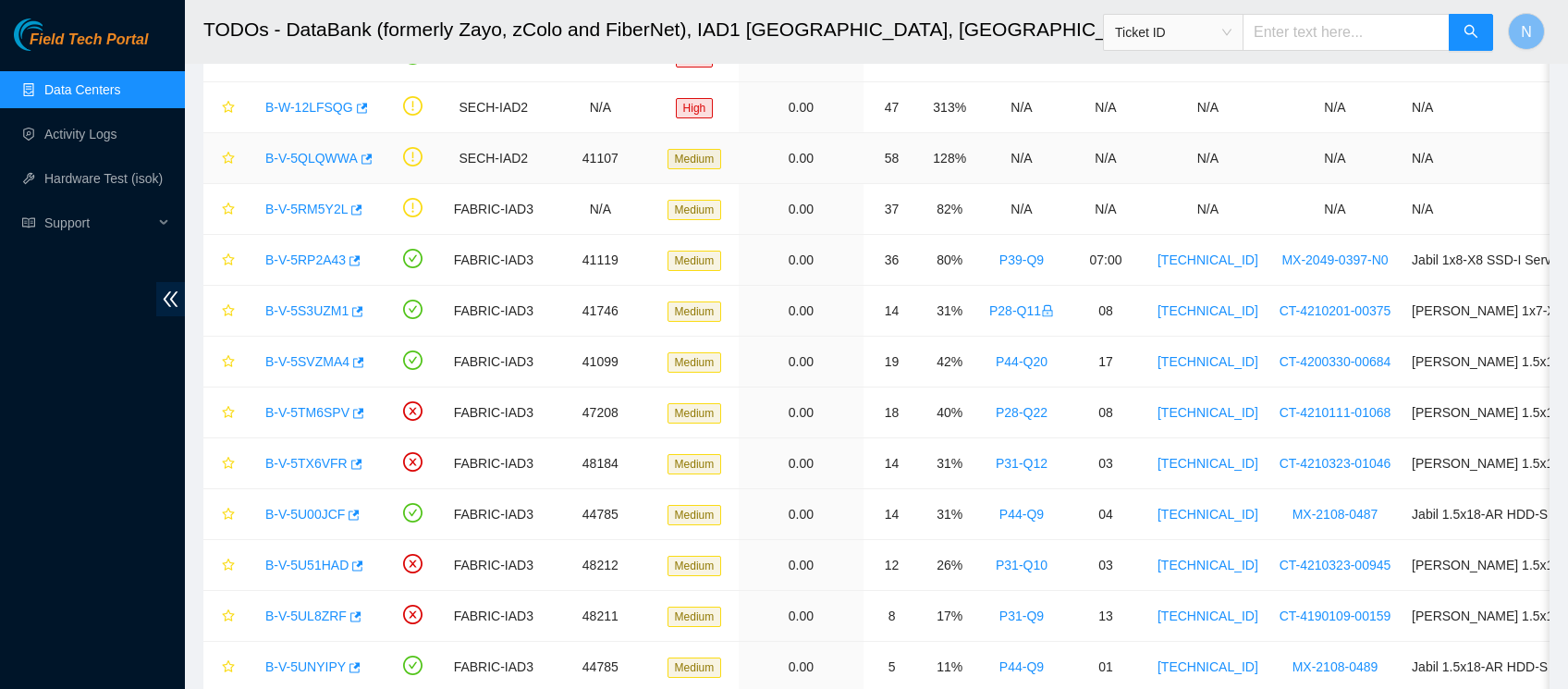
scroll to position [512, 0]
